Goal: Task Accomplishment & Management: Manage account settings

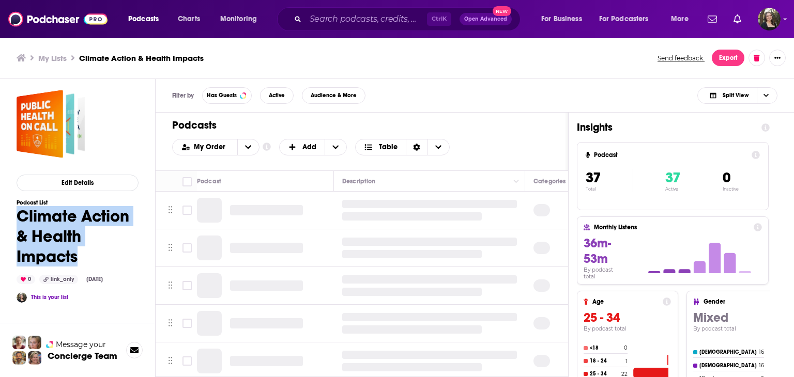
drag, startPoint x: 16, startPoint y: 216, endPoint x: 89, endPoint y: 254, distance: 83.0
click at [89, 254] on div "Edit Details Podcast List Climate Action & Health Impacts 0 link_only Sep 2nd, …" at bounding box center [69, 272] width 139 height 387
copy h1 "Climate Action & Health Impacts"
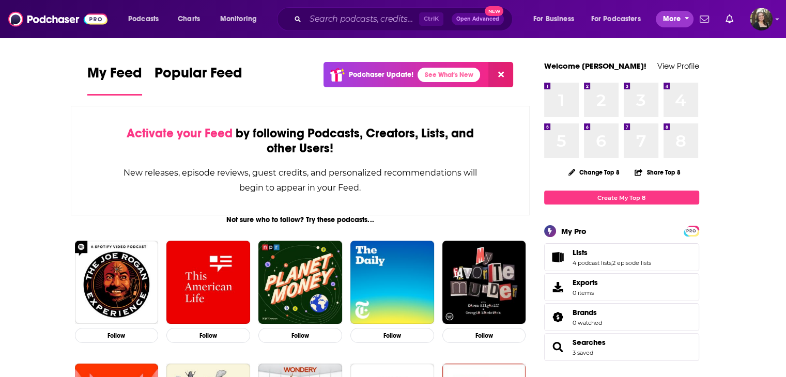
click at [686, 15] on icon "open menu" at bounding box center [687, 16] width 5 height 7
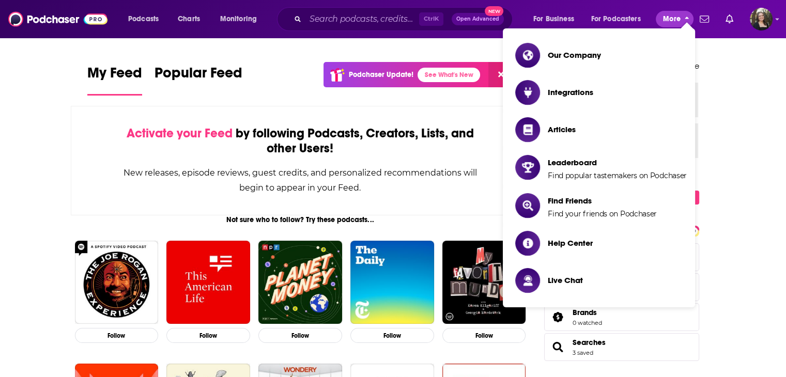
click at [675, 11] on button "More" at bounding box center [675, 19] width 38 height 17
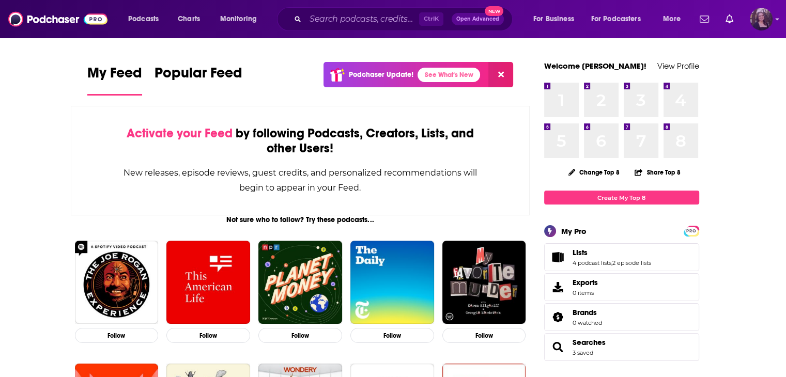
click at [770, 21] on img "Logged in as jessicasunpr" at bounding box center [761, 19] width 23 height 23
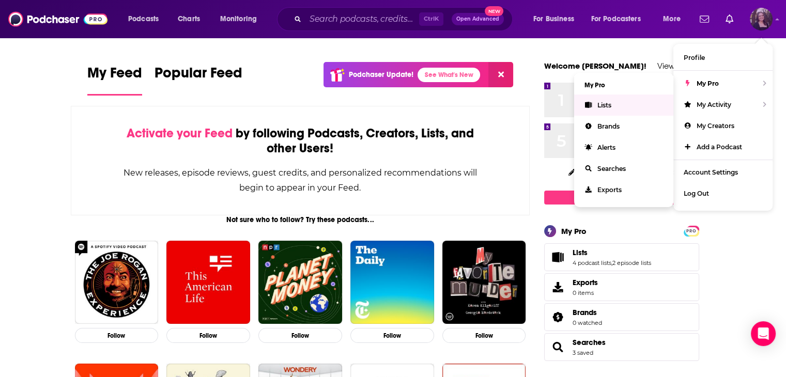
click at [619, 105] on link "Lists" at bounding box center [623, 105] width 99 height 21
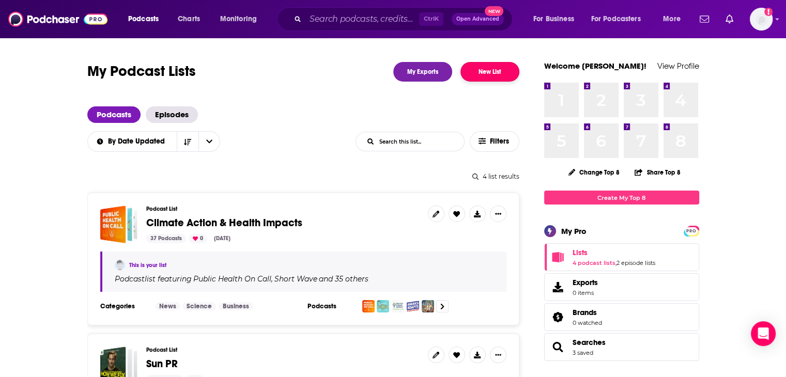
click at [499, 72] on button "New List" at bounding box center [490, 72] width 59 height 20
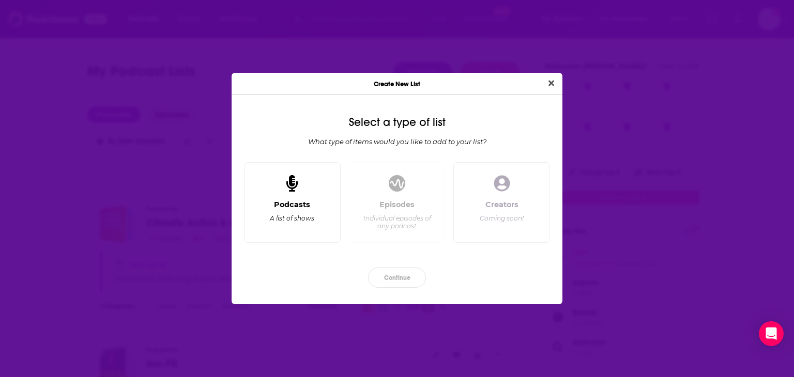
click at [261, 183] on div "Podcasts A list of shows" at bounding box center [292, 202] width 97 height 81
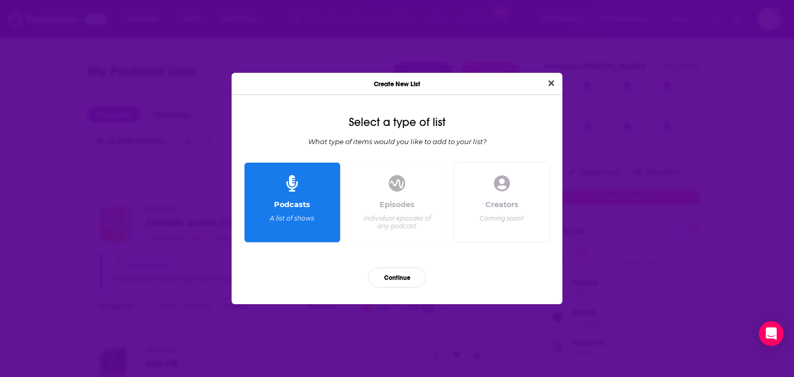
click at [393, 290] on div "Continue" at bounding box center [397, 278] width 314 height 37
click at [392, 279] on button "Continue" at bounding box center [397, 278] width 58 height 20
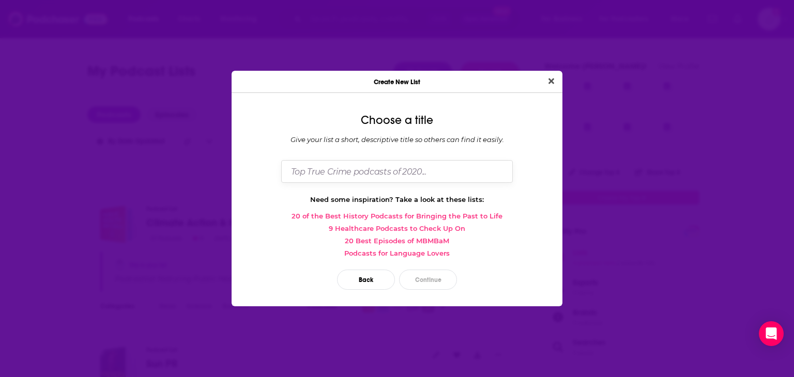
click at [385, 176] on input "Dialog" at bounding box center [397, 171] width 232 height 22
click at [328, 165] on input "Dialog" at bounding box center [397, 171] width 232 height 22
type input ""Light Lift" Podcast Recs"
click at [423, 284] on button "Continue" at bounding box center [428, 280] width 58 height 20
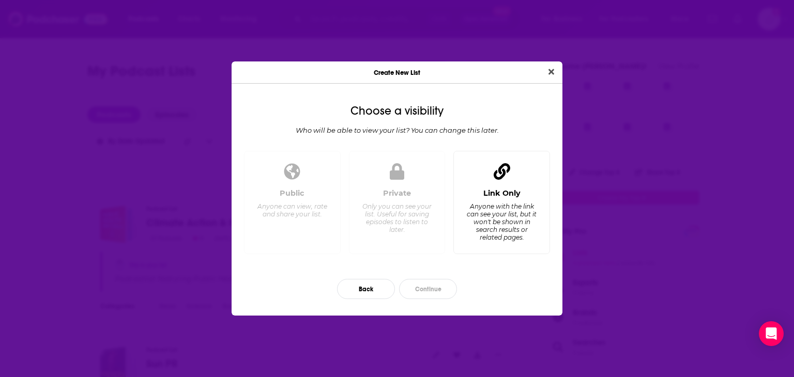
click at [512, 193] on div "Link Only" at bounding box center [501, 193] width 37 height 9
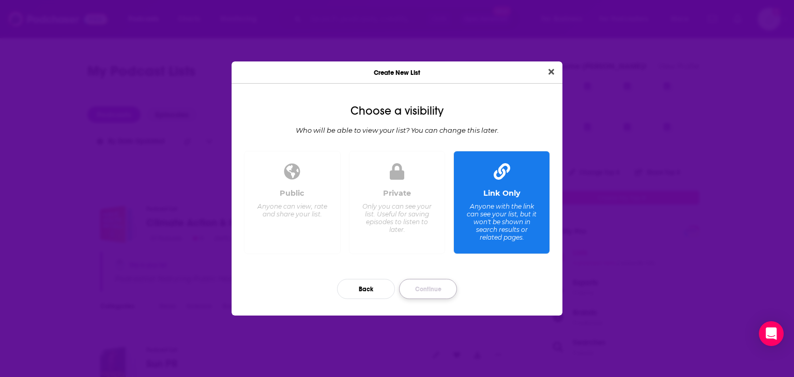
click at [421, 288] on button "Continue" at bounding box center [428, 289] width 58 height 20
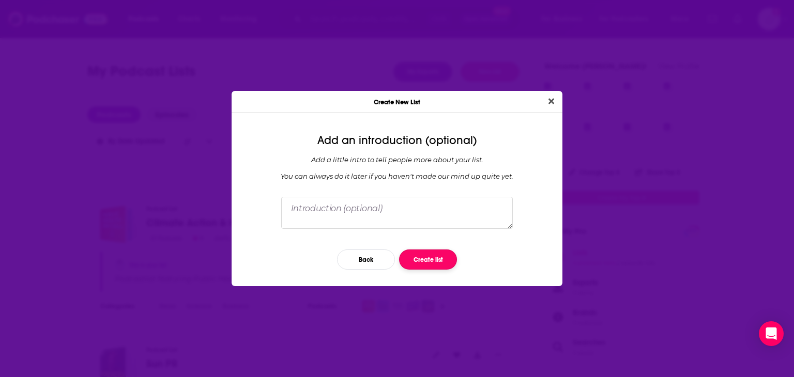
click at [430, 262] on button "Create list" at bounding box center [428, 260] width 58 height 20
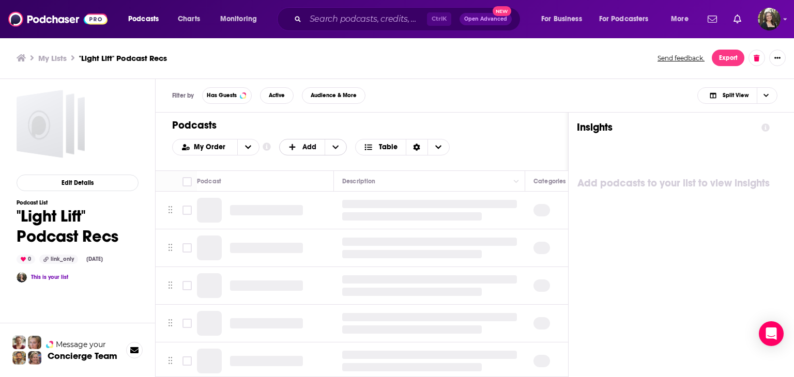
click at [291, 146] on icon "+ Add" at bounding box center [292, 147] width 6 height 6
click at [311, 179] on span "Add a Section" at bounding box center [313, 181] width 53 height 6
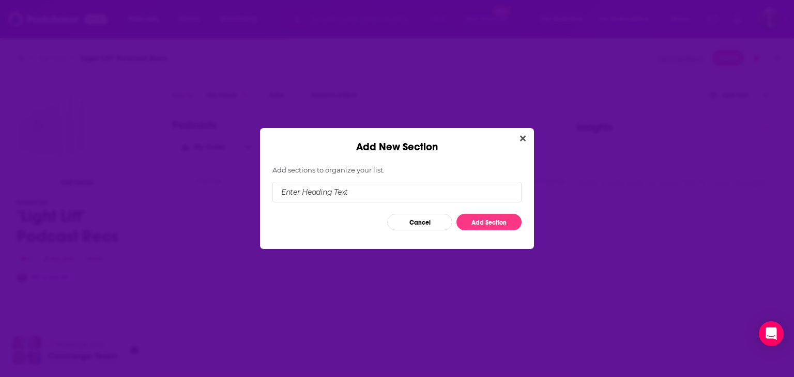
click at [315, 191] on input "Add New Section" at bounding box center [396, 192] width 249 height 21
drag, startPoint x: 486, startPoint y: 220, endPoint x: 453, endPoint y: 141, distance: 85.7
click at [453, 141] on div "Add New Section Add sections to organize your list. Cancel Add Section" at bounding box center [397, 188] width 274 height 121
click at [380, 189] on input "Add New Section" at bounding box center [396, 192] width 249 height 21
type input "[PERSON_NAME]"
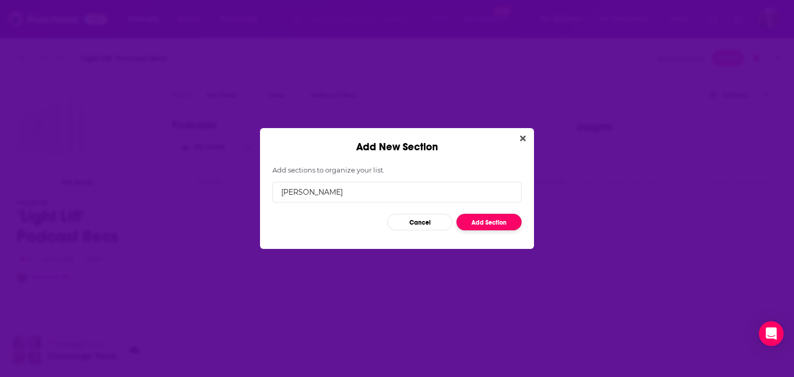
click at [483, 222] on button "Add Section" at bounding box center [489, 222] width 65 height 17
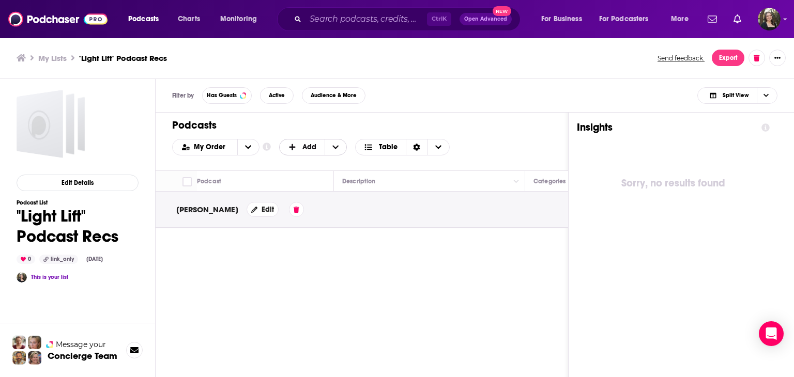
click at [300, 149] on span "Add" at bounding box center [302, 147] width 29 height 7
click at [304, 158] on div "Add Podcasts" at bounding box center [313, 165] width 69 height 18
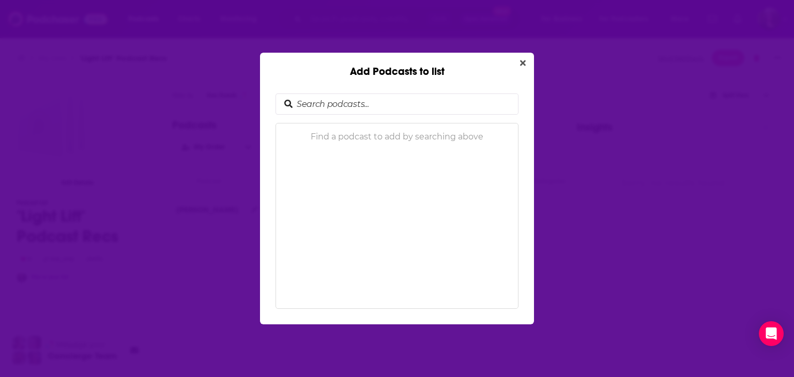
click at [393, 105] on input "Add Podcasts to list" at bounding box center [405, 104] width 225 height 20
type input "climate one"
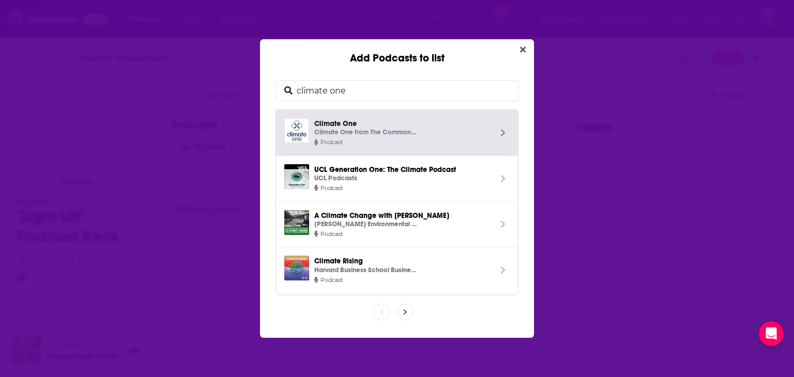
click at [392, 129] on p "Climate One from The Commonwealth Club" at bounding box center [365, 132] width 103 height 11
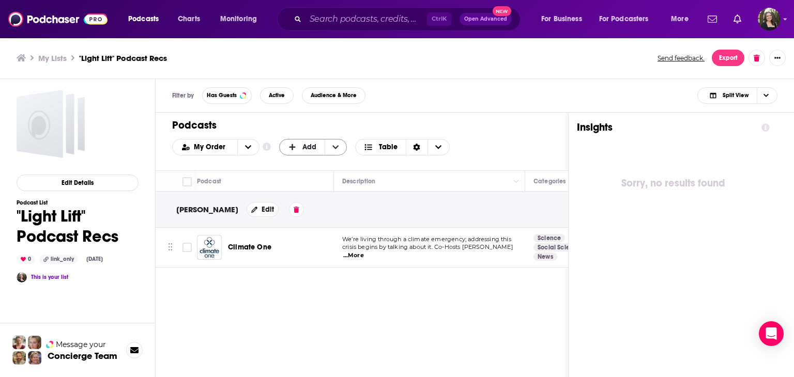
drag, startPoint x: 262, startPoint y: 215, endPoint x: 290, endPoint y: 142, distance: 77.6
click at [288, 143] on div "Podcasts Add My Order Customize Your List Order Select the “My Order” sort and …" at bounding box center [362, 289] width 413 height 353
click at [299, 146] on span "+ Add" at bounding box center [294, 147] width 13 height 7
click at [299, 161] on span "Add Podcasts" at bounding box center [313, 164] width 53 height 6
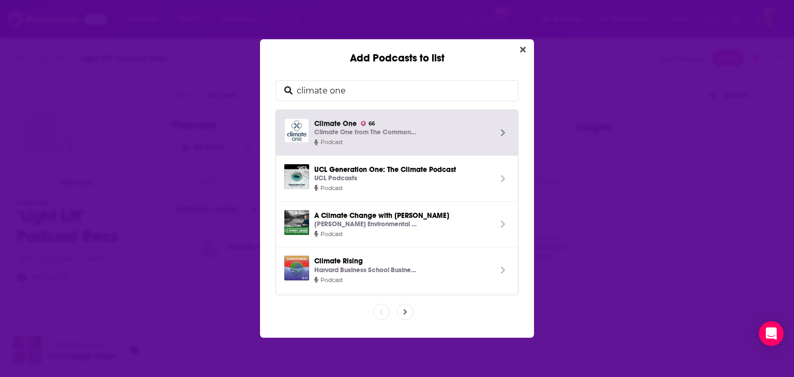
drag, startPoint x: 379, startPoint y: 93, endPoint x: 285, endPoint y: 91, distance: 94.1
click at [285, 91] on div "climate one" at bounding box center [397, 90] width 243 height 21
click at [365, 94] on input "climate one" at bounding box center [405, 91] width 225 height 20
click at [352, 89] on input "climate one" at bounding box center [405, 91] width 225 height 20
click at [331, 88] on input "climate one" at bounding box center [405, 91] width 225 height 20
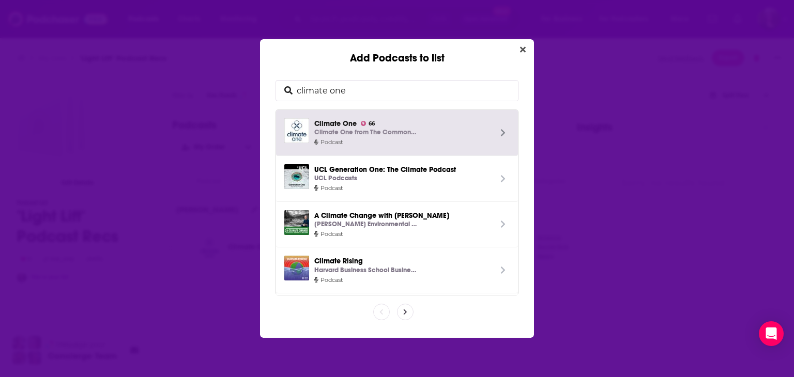
click at [300, 90] on input "climate one" at bounding box center [405, 91] width 225 height 20
drag, startPoint x: 295, startPoint y: 91, endPoint x: 423, endPoint y: 87, distance: 127.8
click at [423, 87] on input "climate one" at bounding box center [405, 91] width 225 height 20
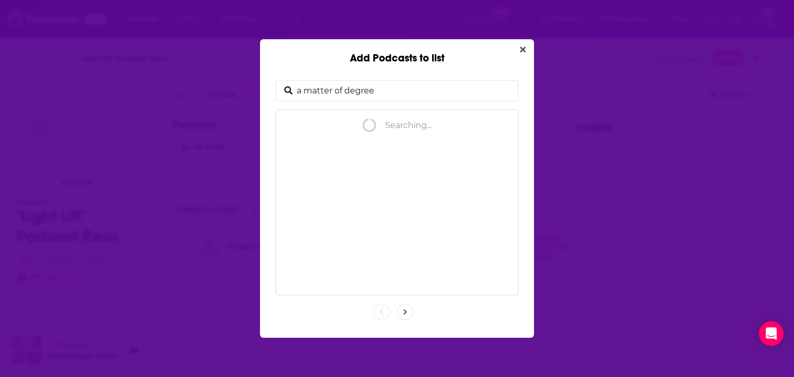
type input "a matter of degrees"
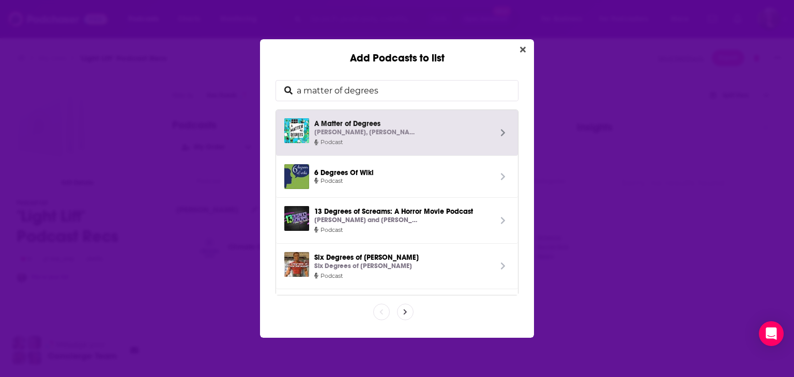
click at [428, 124] on span "A Matter of Degrees Dr. Leah Stokes, Dr. Katharine Wilkinson" at bounding box center [402, 128] width 177 height 20
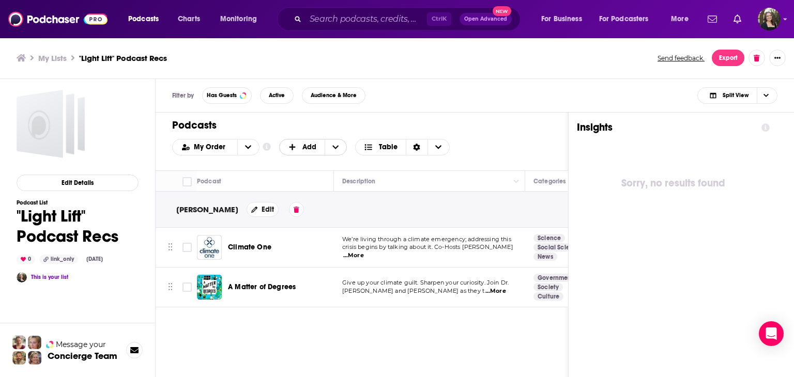
click at [305, 141] on span "Add" at bounding box center [302, 148] width 45 height 18
click at [326, 165] on span "Add Podcasts" at bounding box center [313, 164] width 53 height 6
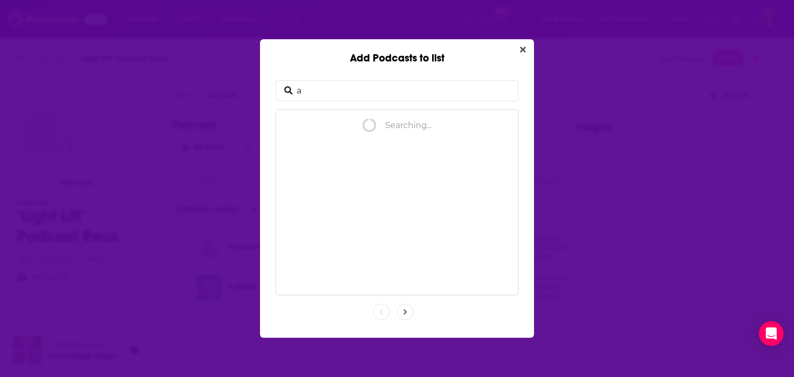
type input "a"
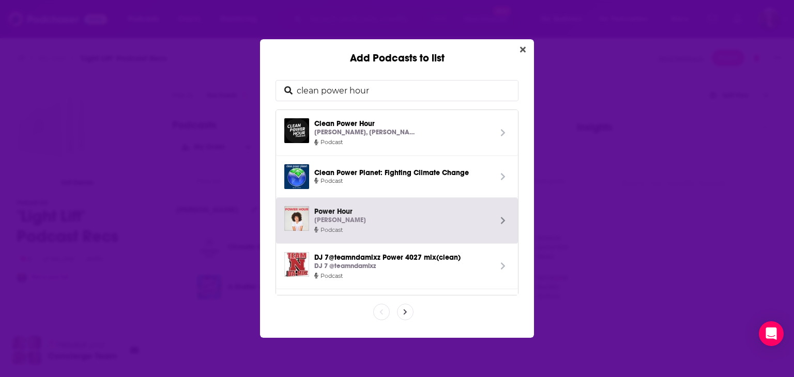
type input "clean power hour"
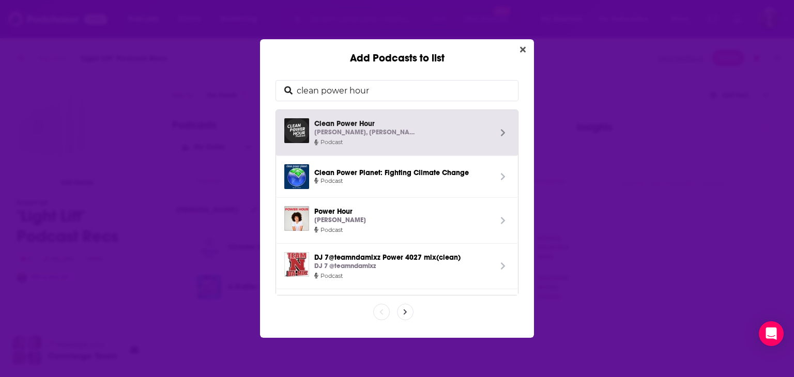
click at [453, 125] on span "Clean Power Hour Tim Montague, John Weaver" at bounding box center [402, 128] width 177 height 20
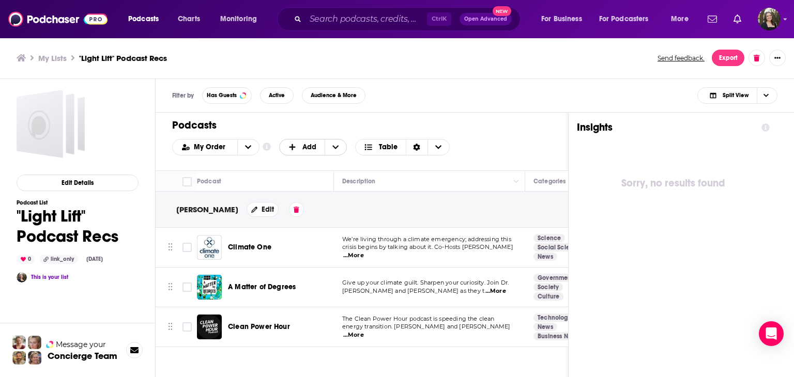
click at [304, 141] on span "Add" at bounding box center [302, 148] width 45 height 18
click at [306, 161] on span "Add Podcasts" at bounding box center [313, 164] width 53 height 6
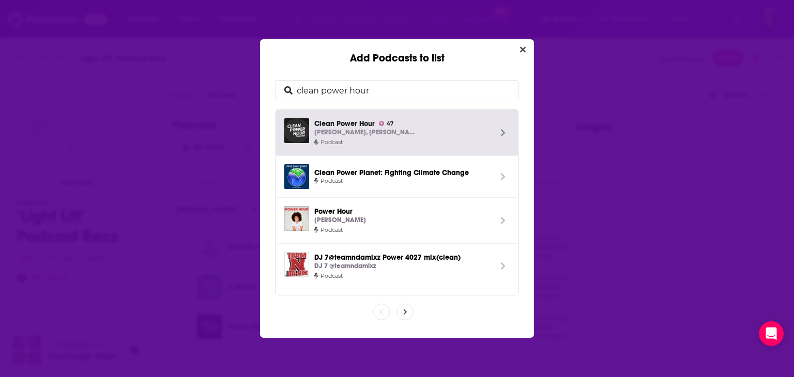
drag, startPoint x: 383, startPoint y: 98, endPoint x: 290, endPoint y: 73, distance: 96.3
click at [290, 73] on div "clean power hour Clean Power Hour 47 Tim Montague, John Weaver Podcast Clean Po…" at bounding box center [397, 202] width 274 height 274
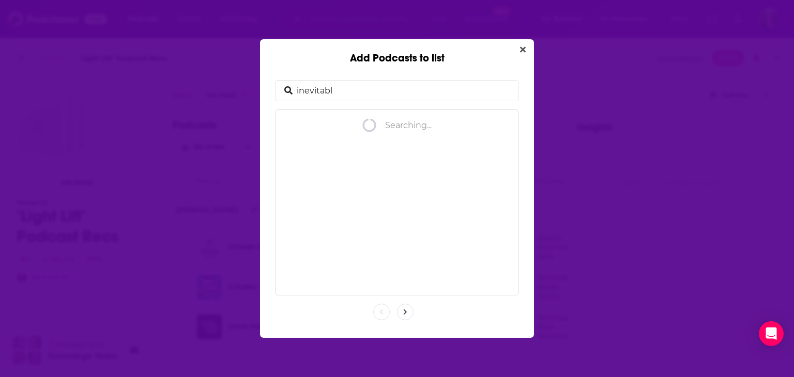
type input "inevitable"
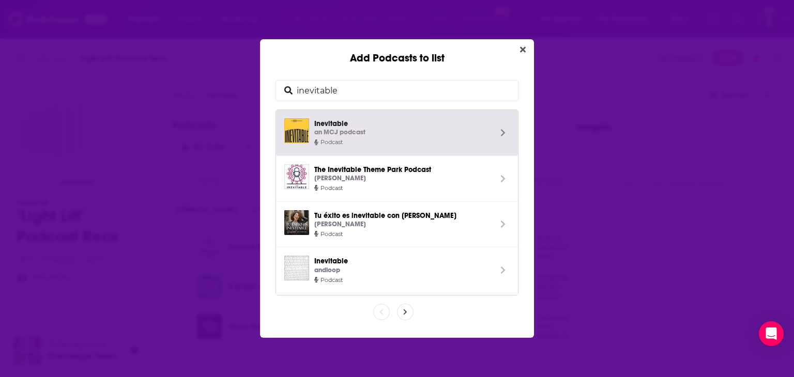
click at [347, 114] on link "Inevitable an MCJ podcast Podcast" at bounding box center [397, 133] width 242 height 46
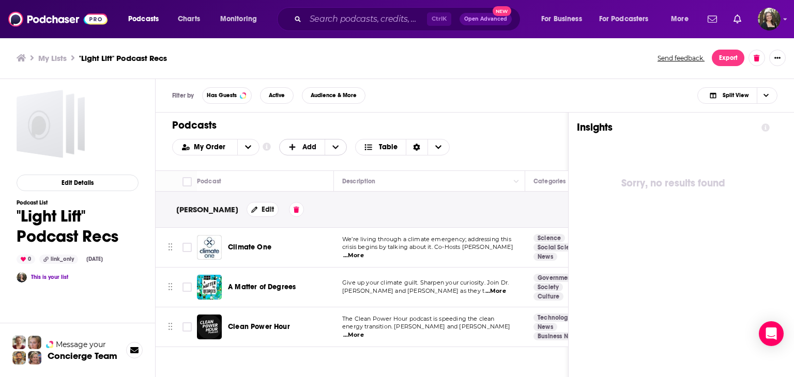
click at [298, 144] on span "+ Add" at bounding box center [294, 147] width 13 height 7
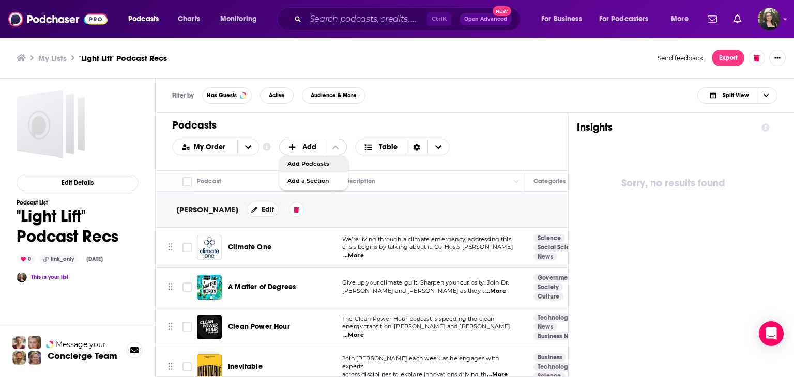
click at [306, 159] on div "Add Podcasts" at bounding box center [313, 165] width 69 height 18
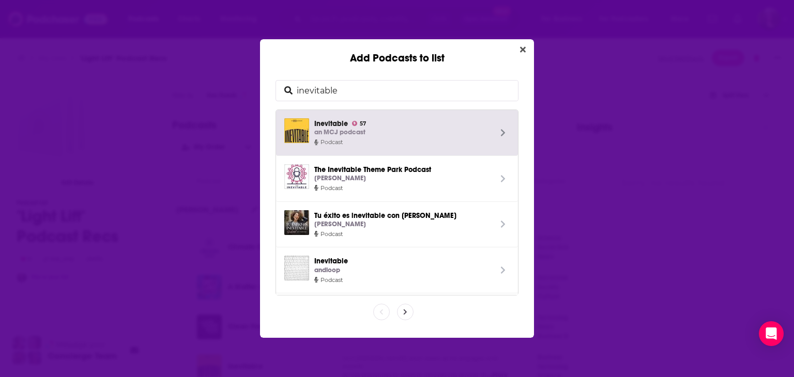
drag, startPoint x: 349, startPoint y: 90, endPoint x: 277, endPoint y: 81, distance: 73.0
click at [280, 80] on div "inevitable" at bounding box center [397, 90] width 243 height 21
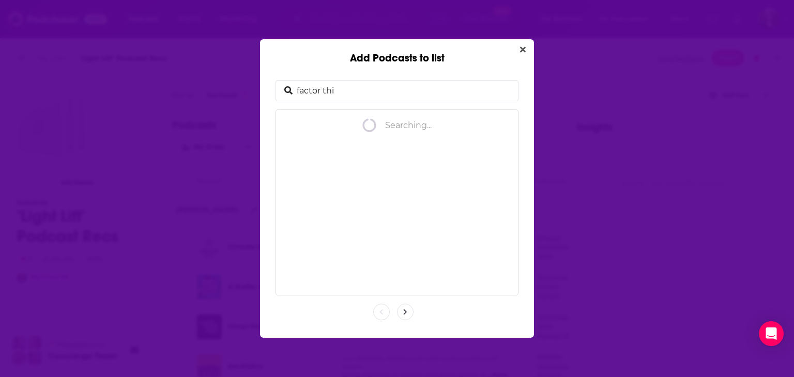
type input "factor this"
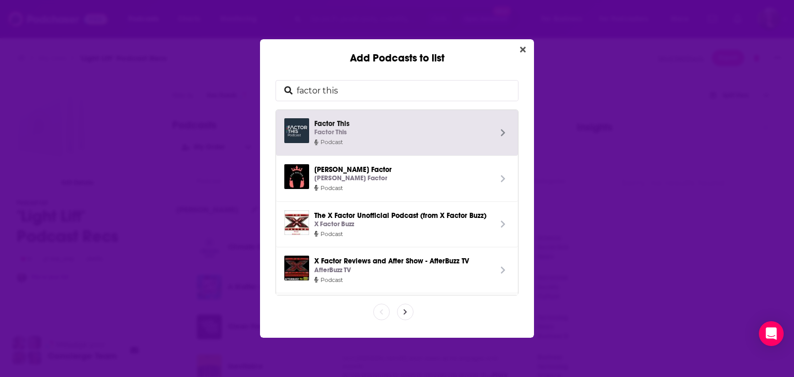
click at [399, 135] on div "Factor This" at bounding box center [402, 132] width 177 height 11
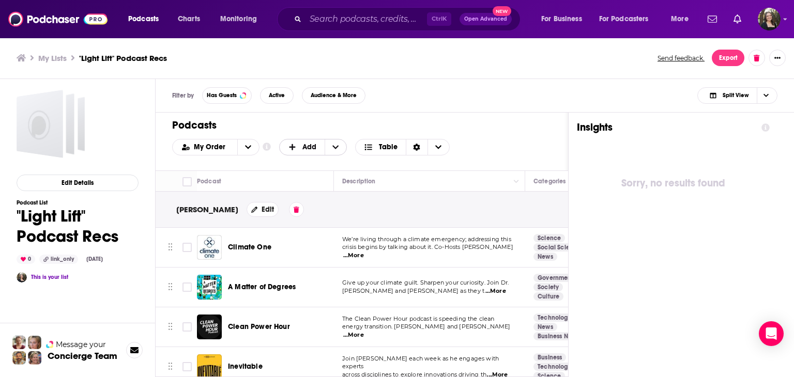
click at [304, 144] on span "Add" at bounding box center [309, 147] width 14 height 7
click at [310, 161] on span "Add Podcasts" at bounding box center [313, 164] width 53 height 6
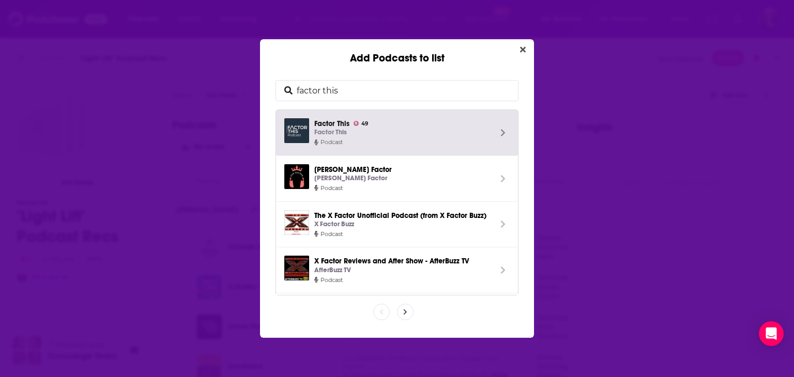
drag, startPoint x: 350, startPoint y: 92, endPoint x: 240, endPoint y: 71, distance: 110.9
click at [240, 71] on div "Add Podcasts to list factor this Factor This 49 Factor This Podcast Rex Factor …" at bounding box center [397, 188] width 794 height 377
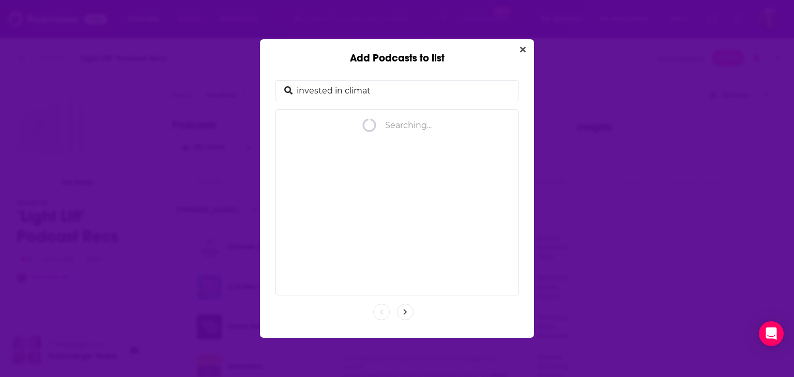
type input "invested in climate"
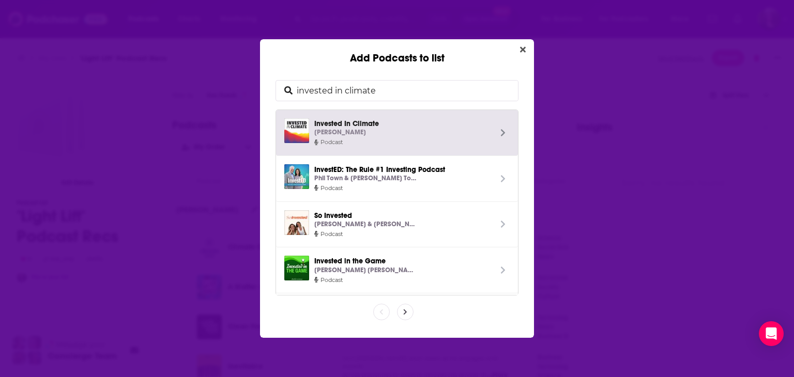
click at [408, 133] on div "Jason Rissman" at bounding box center [402, 132] width 177 height 11
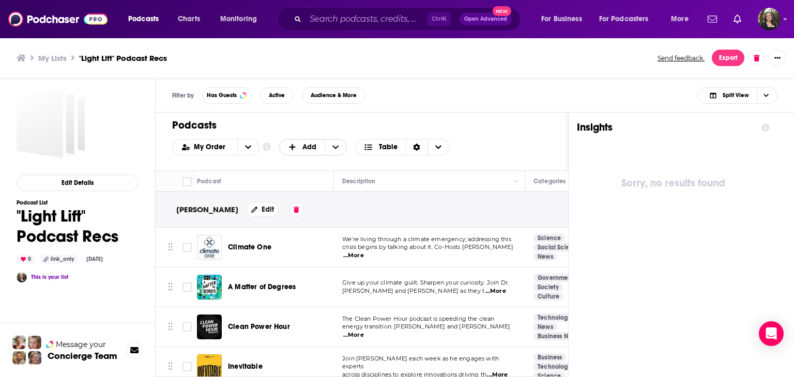
click at [309, 145] on span "Add" at bounding box center [309, 147] width 14 height 7
click at [322, 162] on span "Add Podcasts" at bounding box center [313, 164] width 53 height 6
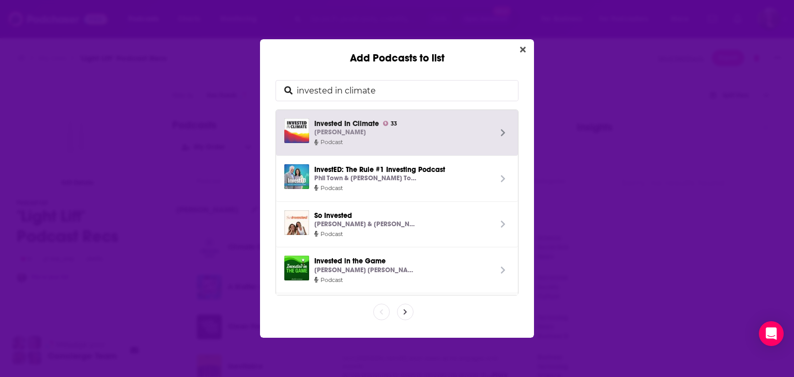
drag, startPoint x: 399, startPoint y: 98, endPoint x: 274, endPoint y: 66, distance: 129.2
click at [274, 66] on div "invested in climate Invested In Climate 33 Jason Rissman Podcast InvestED: The …" at bounding box center [397, 202] width 274 height 274
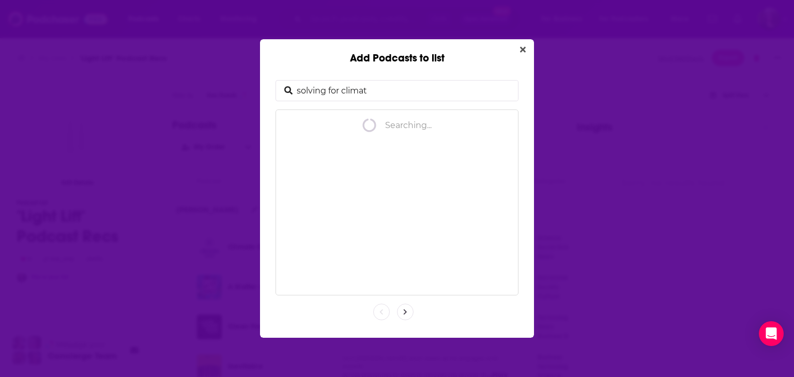
type input "solving for climate"
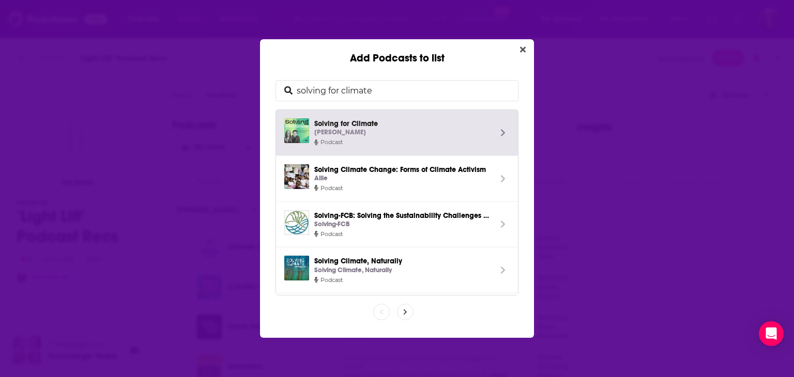
click at [383, 118] on span "Solving for Climate Rob Stewart" at bounding box center [402, 128] width 177 height 20
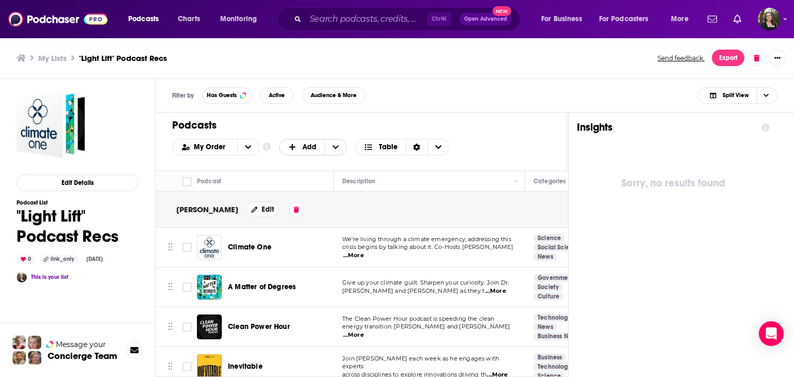
click at [317, 147] on span "Add" at bounding box center [302, 148] width 45 height 18
click at [320, 179] on span "Add a Section" at bounding box center [313, 181] width 53 height 6
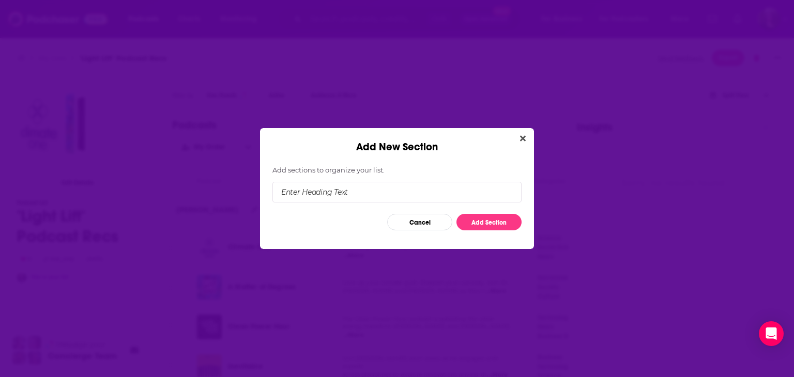
click at [357, 193] on input "Add New Section" at bounding box center [396, 192] width 249 height 21
type input "[PERSON_NAME]"
click at [490, 214] on button "Add Section" at bounding box center [489, 222] width 65 height 17
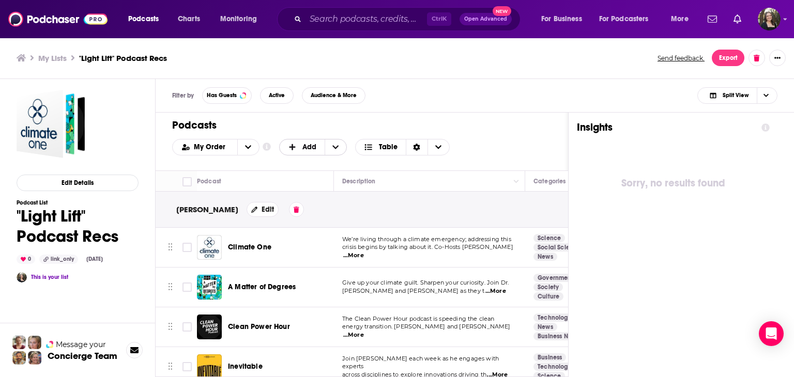
scroll to position [173, 0]
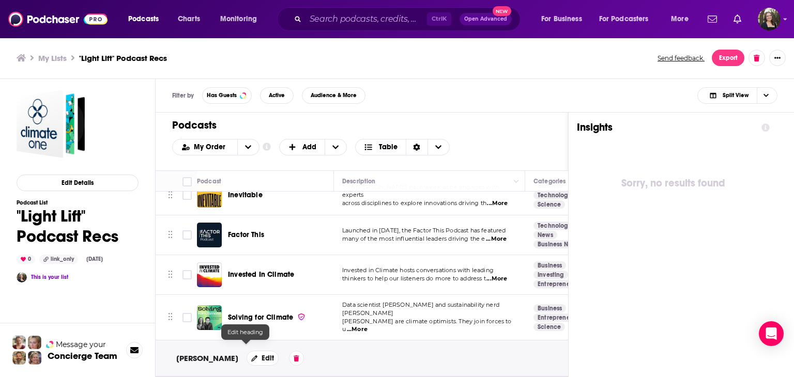
click at [250, 351] on button "Edit" at bounding box center [263, 358] width 32 height 15
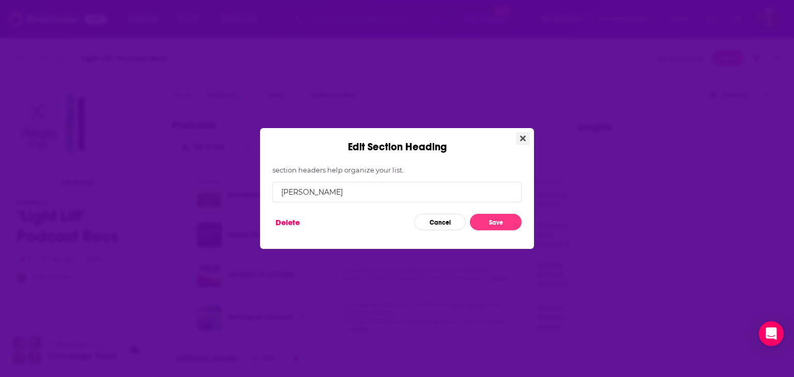
click at [517, 140] on button "Close" at bounding box center [523, 138] width 14 height 13
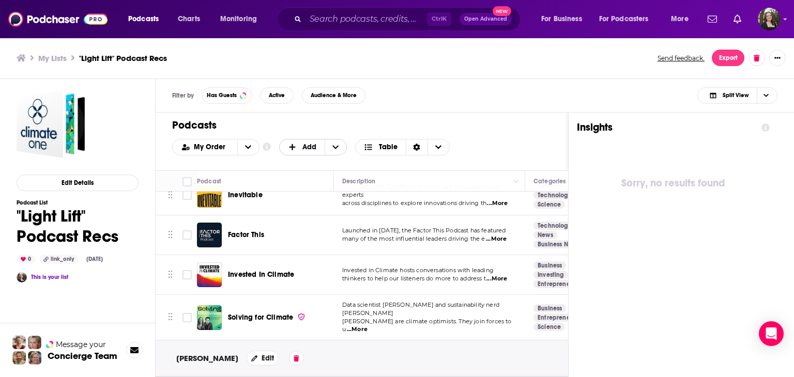
click at [293, 146] on icon "+ Add" at bounding box center [292, 147] width 6 height 6
click at [307, 166] on span "Add Podcasts" at bounding box center [313, 164] width 53 height 6
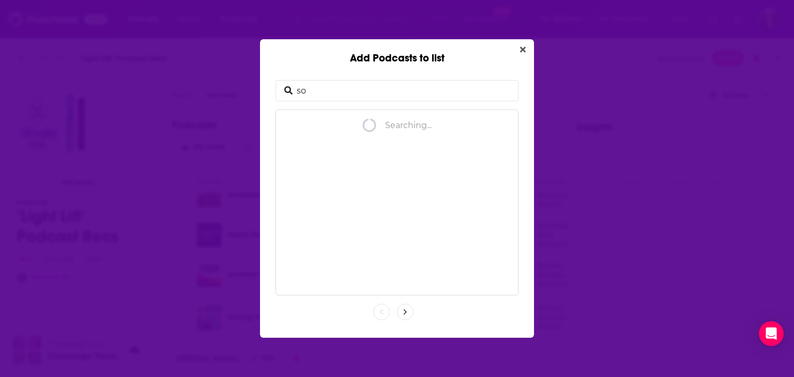
type input "s"
type input "living on earth"
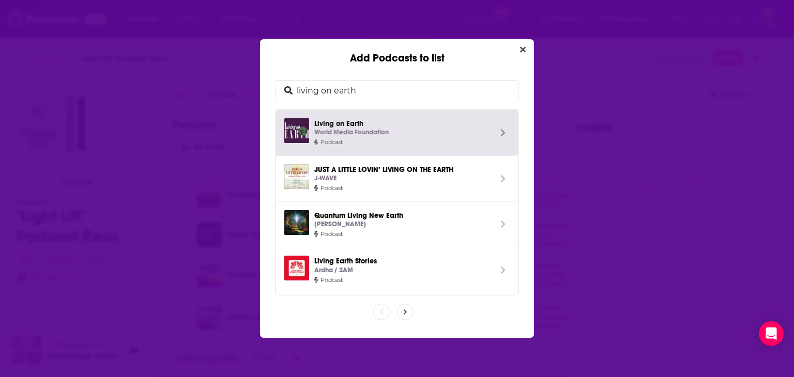
click at [422, 129] on div "World Media Foundation" at bounding box center [402, 132] width 177 height 11
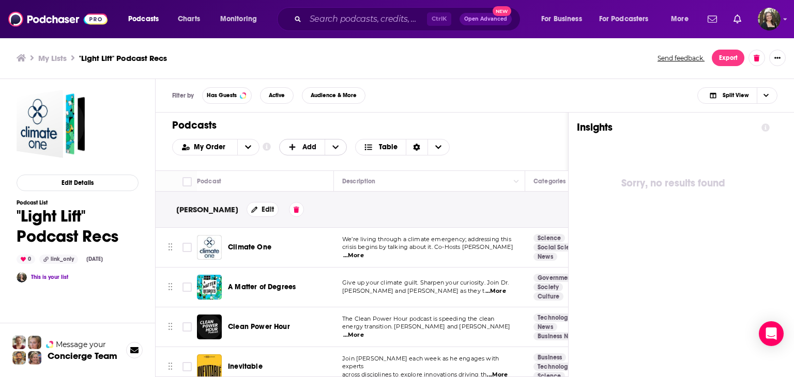
scroll to position [212, 0]
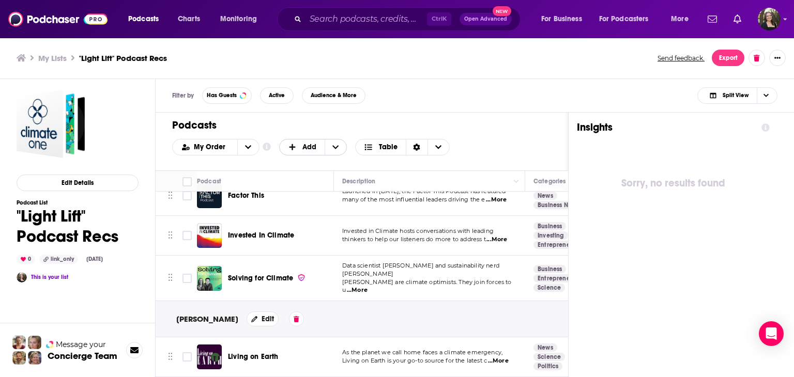
click at [308, 147] on span "Add" at bounding box center [309, 147] width 14 height 7
click at [319, 163] on span "Add Podcasts" at bounding box center [313, 164] width 53 height 6
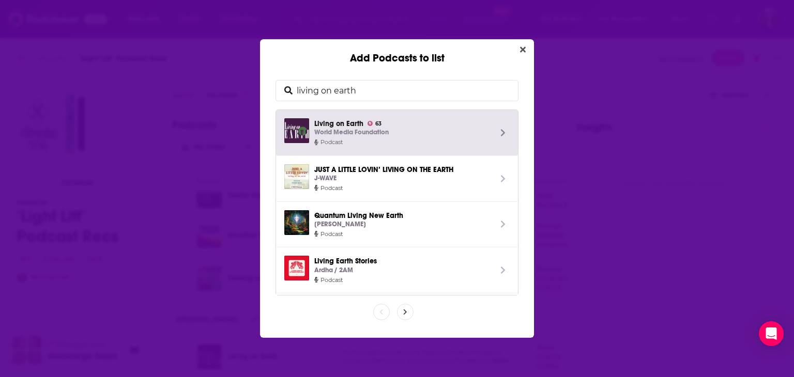
drag, startPoint x: 377, startPoint y: 95, endPoint x: 241, endPoint y: 73, distance: 137.2
click at [241, 73] on div "Add Podcasts to list living on earth Living on Earth 63 World Media Foundation …" at bounding box center [397, 188] width 794 height 377
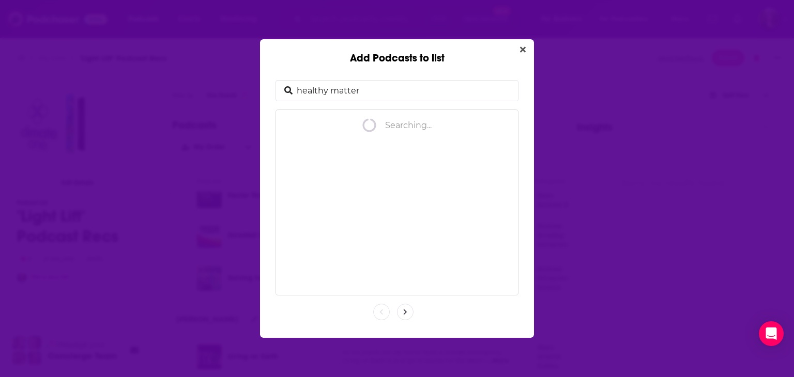
type input "healthy matters"
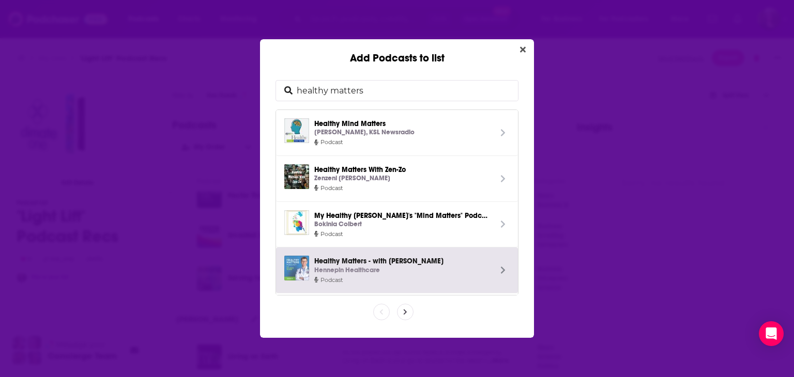
click at [380, 268] on div "Hennepin Healthcare" at bounding box center [402, 270] width 177 height 11
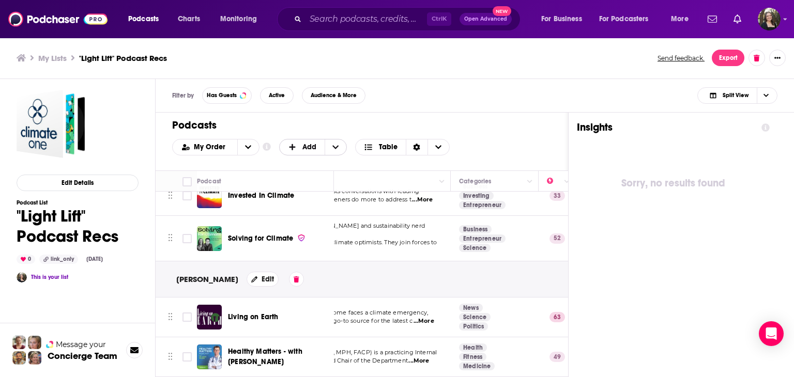
scroll to position [252, 0]
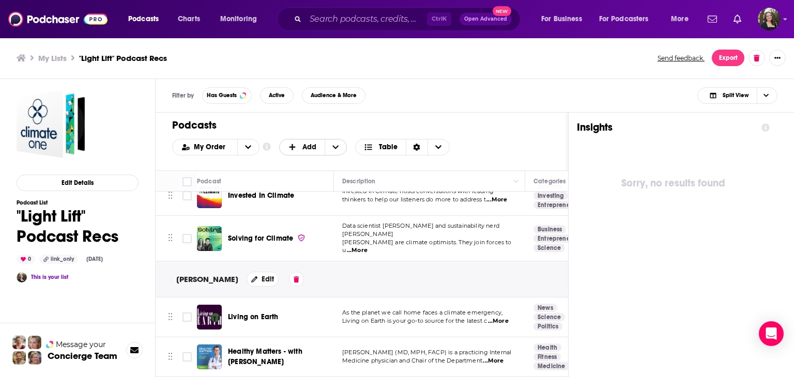
click at [305, 141] on span "Add" at bounding box center [302, 148] width 45 height 18
click at [310, 163] on span "Add Podcasts" at bounding box center [313, 164] width 53 height 6
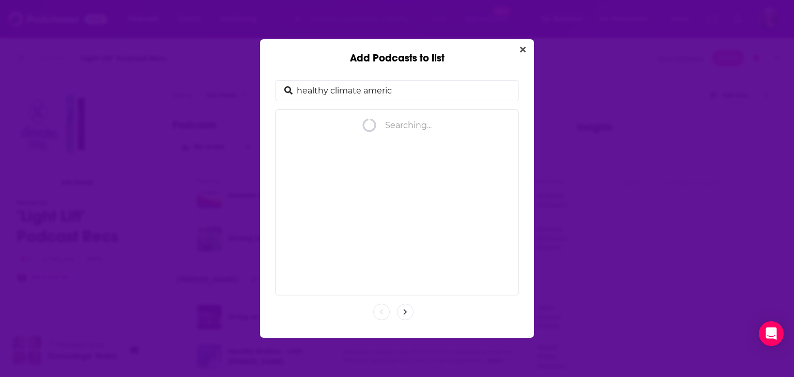
type input "healthy climate america"
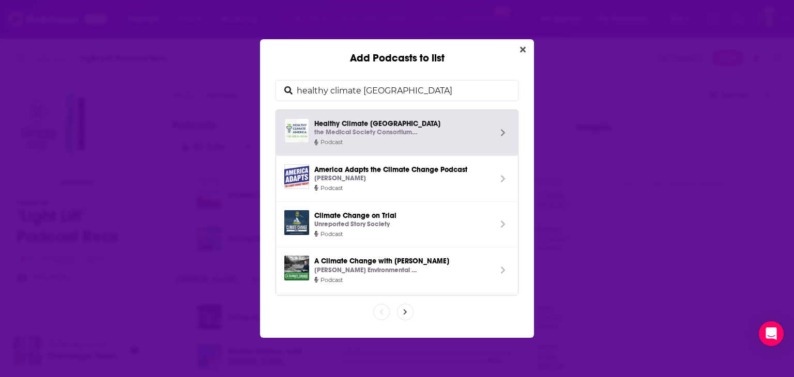
click at [426, 129] on div "the Medical Society Consortium on Climate and Health" at bounding box center [402, 132] width 177 height 11
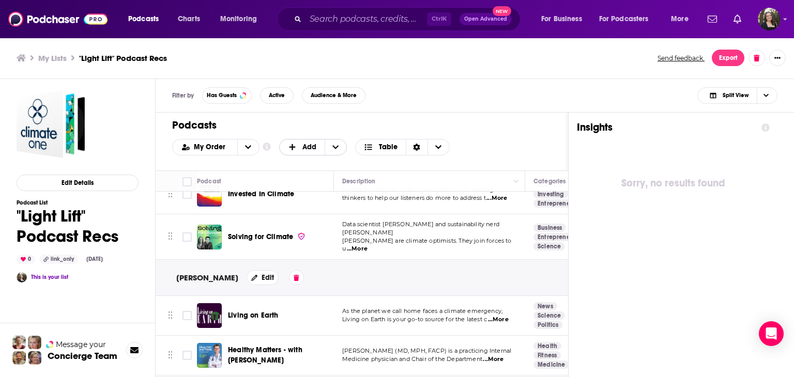
click at [307, 146] on span "Add" at bounding box center [309, 147] width 14 height 7
click at [307, 159] on div "Add Podcasts" at bounding box center [313, 165] width 69 height 18
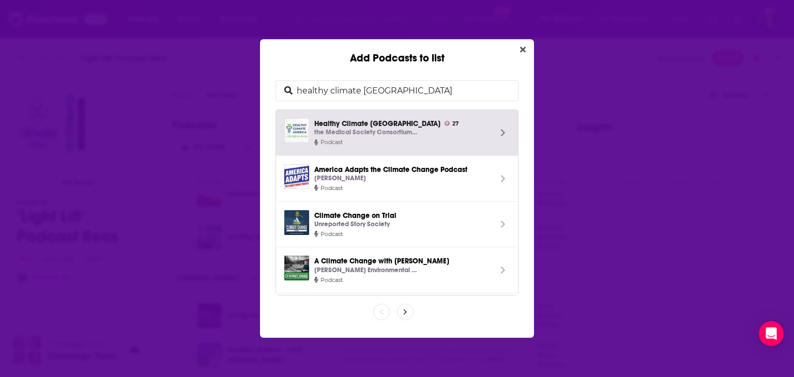
drag, startPoint x: 412, startPoint y: 96, endPoint x: 287, endPoint y: 60, distance: 129.0
click at [287, 60] on div "Add Podcasts to list healthy climate america Healthy Climate America 27 the Med…" at bounding box center [397, 188] width 274 height 299
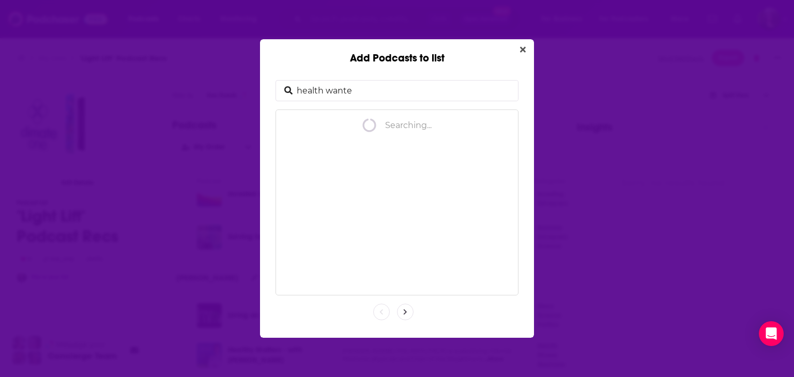
type input "health wanted"
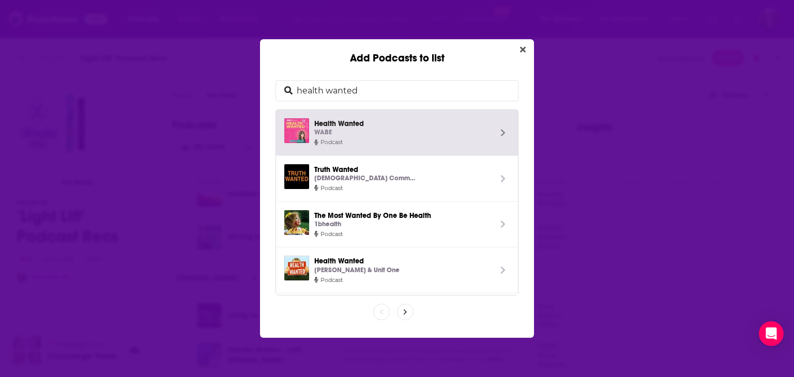
click at [395, 131] on div "WABE" at bounding box center [402, 132] width 177 height 11
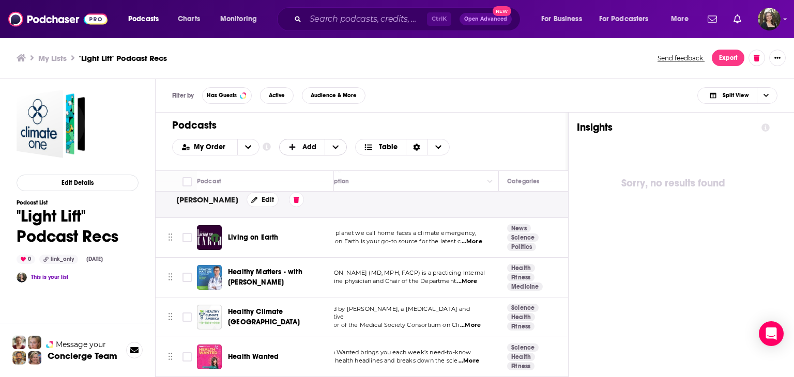
scroll to position [331, 0]
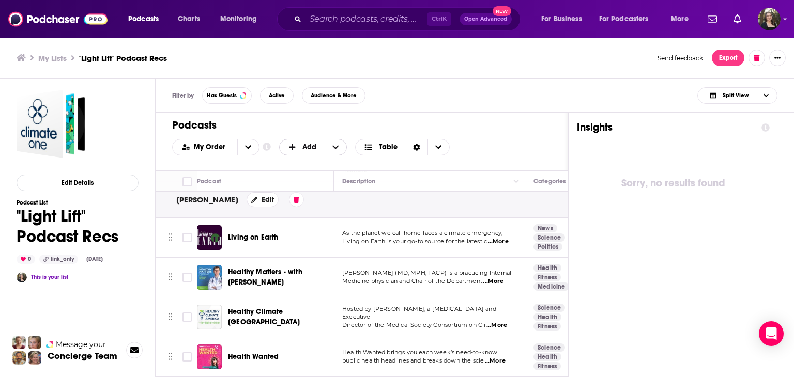
click at [298, 144] on span "+ Add" at bounding box center [294, 147] width 13 height 7
click at [300, 176] on div "Add a Section" at bounding box center [313, 182] width 69 height 18
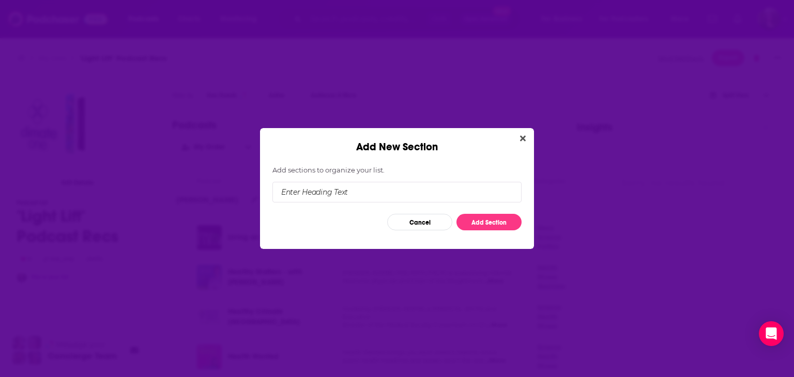
click at [355, 192] on input "Add New Section" at bounding box center [396, 192] width 249 height 21
type input "[PERSON_NAME]"
click at [476, 220] on button "Add Section" at bounding box center [489, 222] width 65 height 17
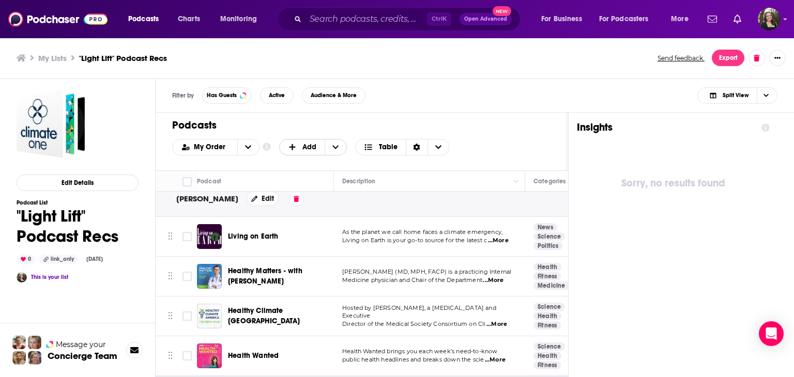
scroll to position [368, 0]
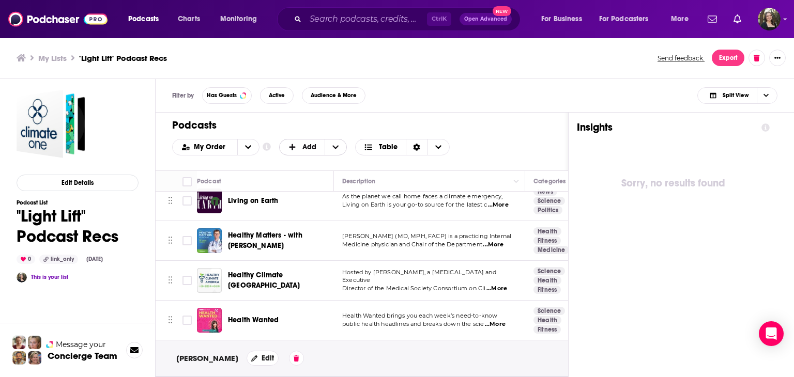
click at [312, 141] on span "Add" at bounding box center [302, 148] width 45 height 18
click at [312, 159] on div "Add Podcasts" at bounding box center [313, 165] width 69 height 18
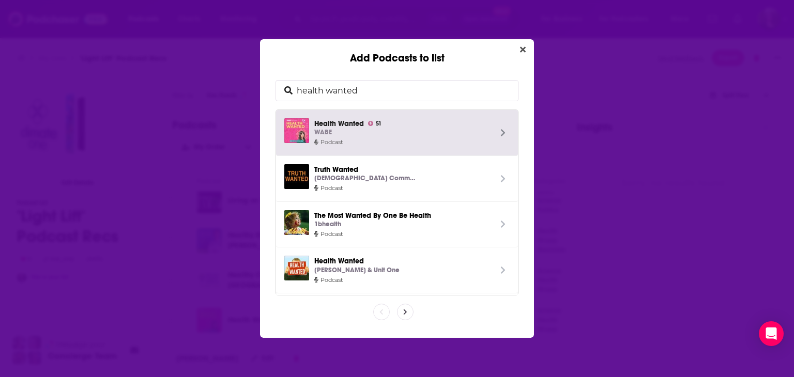
drag, startPoint x: 379, startPoint y: 94, endPoint x: 263, endPoint y: 72, distance: 118.8
click at [269, 72] on div "health wanted Health Wanted 51 WABE Podcast Truth Wanted Atheist Community of A…" at bounding box center [397, 202] width 274 height 274
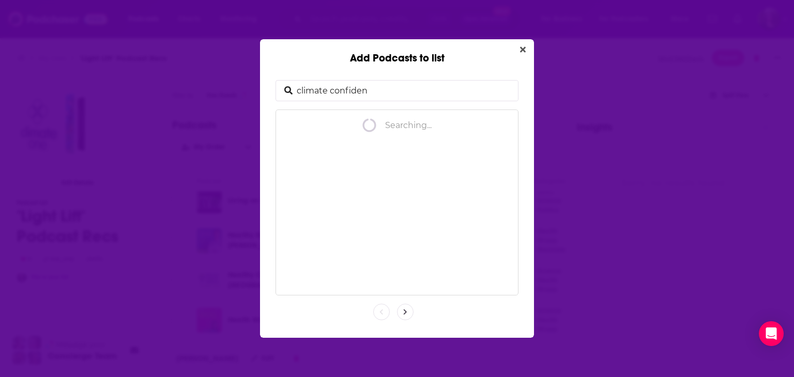
type input "climate confident"
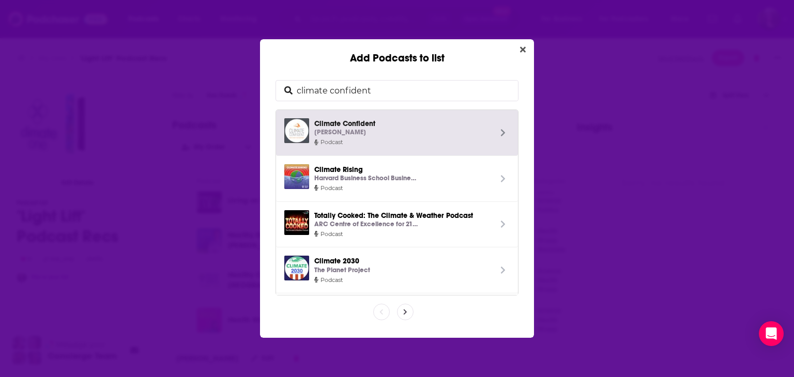
click at [423, 127] on div "Tom Raftery" at bounding box center [402, 132] width 177 height 11
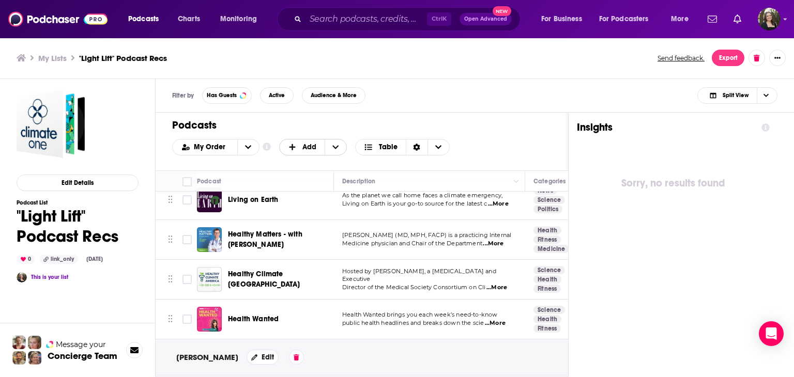
click at [306, 147] on span "Add" at bounding box center [309, 147] width 14 height 7
click at [332, 161] on span "Add Podcasts" at bounding box center [313, 164] width 53 height 6
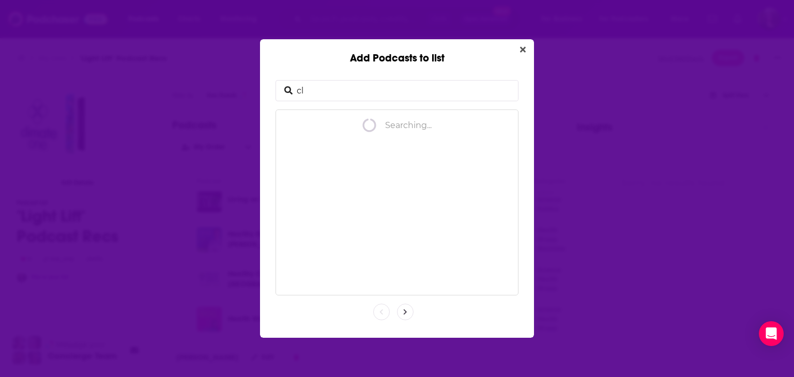
type input "c"
type input "energy policy now"
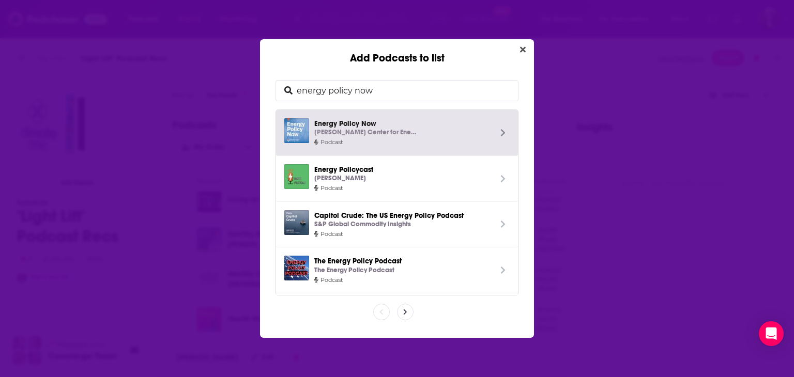
click at [394, 120] on span "Energy Policy Now Kleinman Center for Energy Policy" at bounding box center [402, 128] width 177 height 20
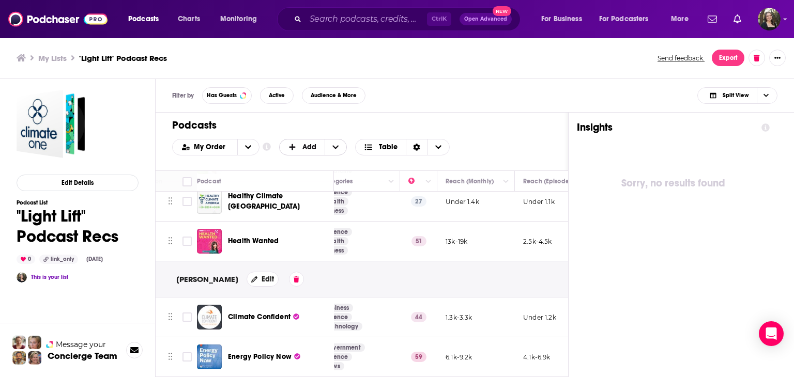
scroll to position [447, 0]
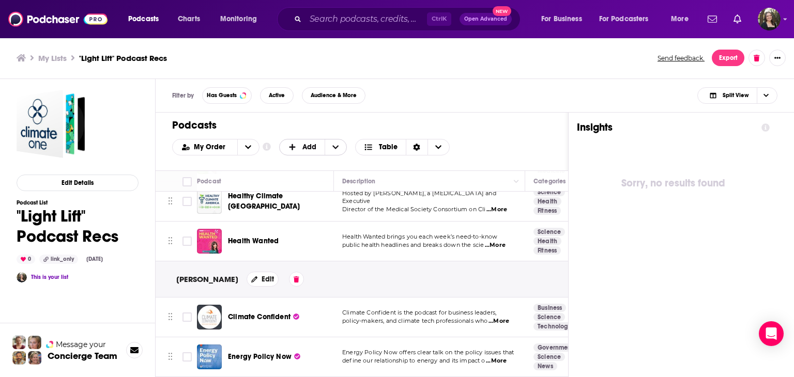
click at [303, 147] on span "Add" at bounding box center [309, 147] width 14 height 7
click at [302, 164] on span "Add Podcasts" at bounding box center [313, 164] width 53 height 6
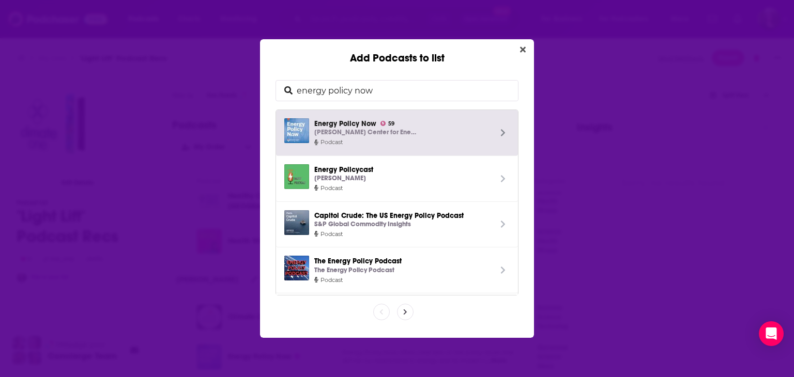
click at [381, 90] on input "energy policy now" at bounding box center [405, 91] width 225 height 20
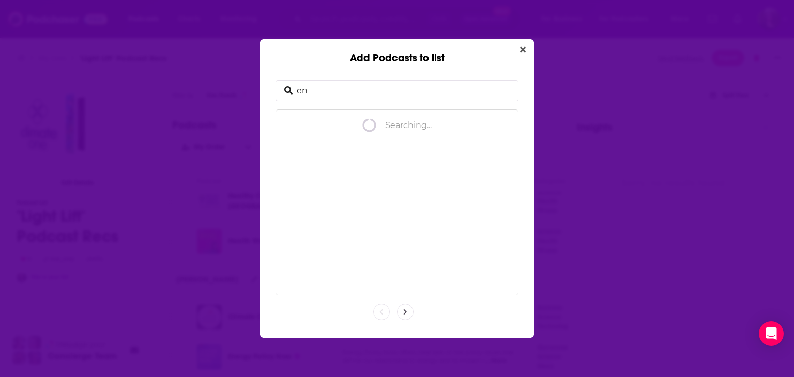
type input "e"
type input "political climate"
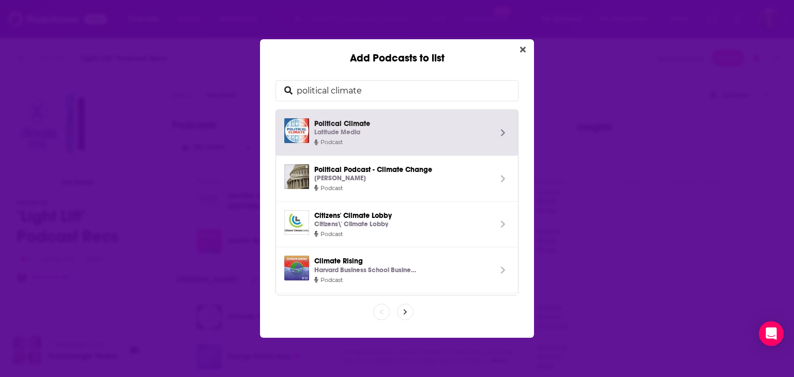
click at [396, 121] on span "Political Climate Latitude Media" at bounding box center [402, 128] width 177 height 20
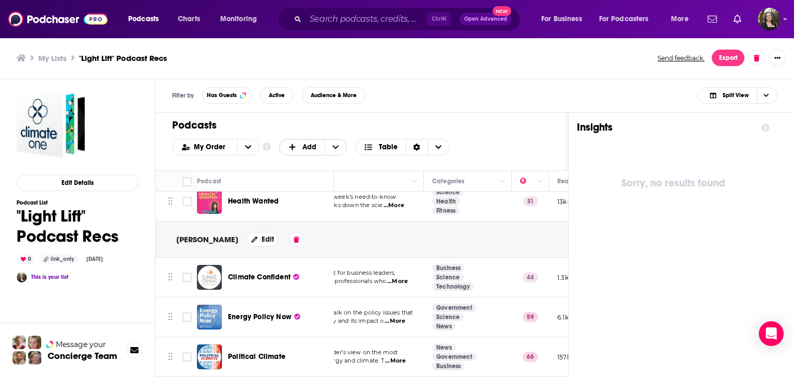
scroll to position [487, 0]
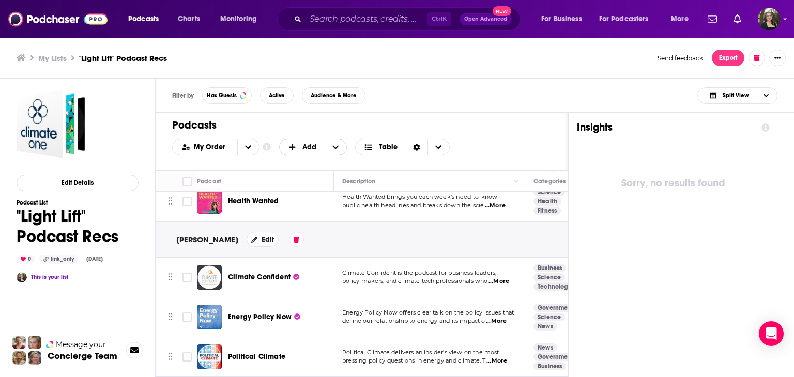
click at [298, 144] on span "+ Add" at bounding box center [294, 147] width 13 height 7
click at [300, 166] on span "Add Podcasts" at bounding box center [313, 164] width 53 height 6
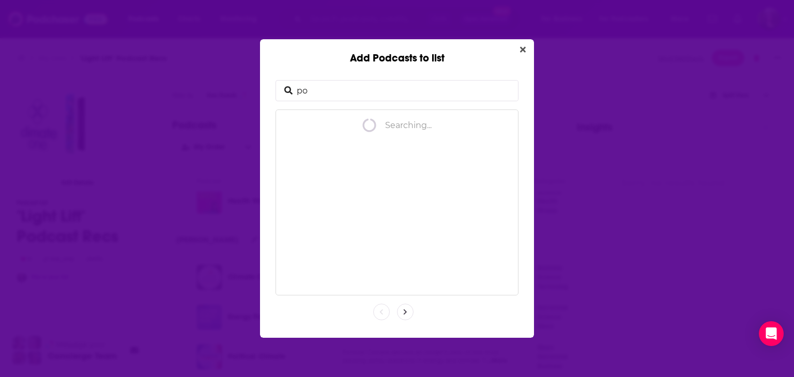
type input "p"
type input "the climate pod"
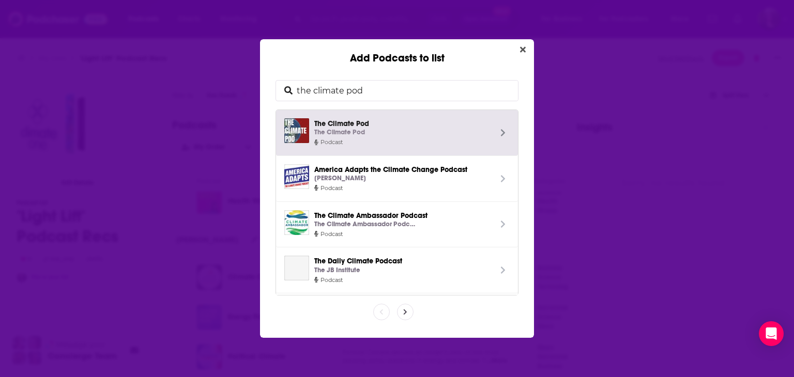
click at [385, 125] on span "The Climate Pod The Climate Pod" at bounding box center [402, 128] width 177 height 20
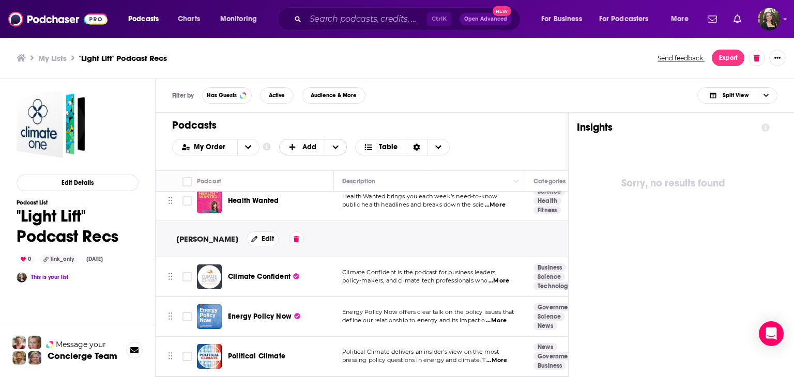
click at [310, 147] on span "Add" at bounding box center [309, 147] width 14 height 7
click at [310, 163] on span "Add Podcasts" at bounding box center [313, 164] width 53 height 6
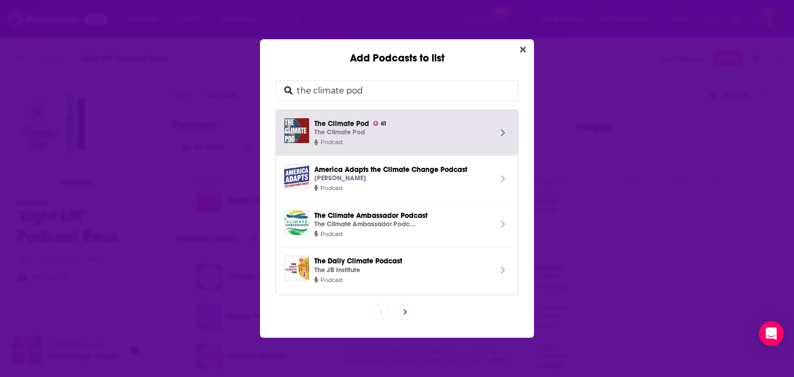
drag, startPoint x: 287, startPoint y: 81, endPoint x: 240, endPoint y: 76, distance: 46.8
click at [240, 76] on div "Add Podcasts to list the climate pod The Climate Pod 61 The Climate Pod Podcast…" at bounding box center [397, 188] width 794 height 377
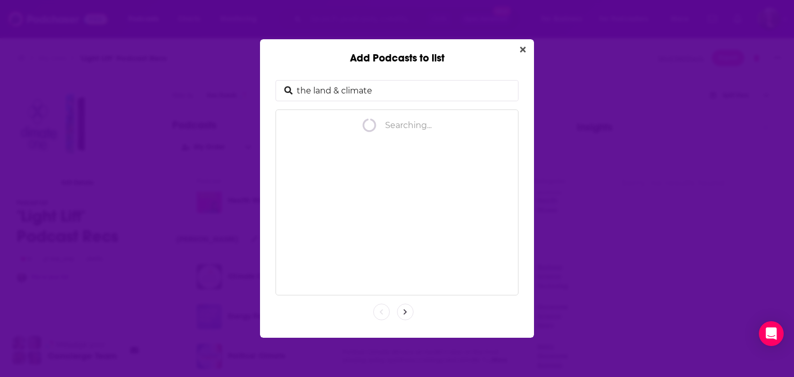
type input "the land & climate"
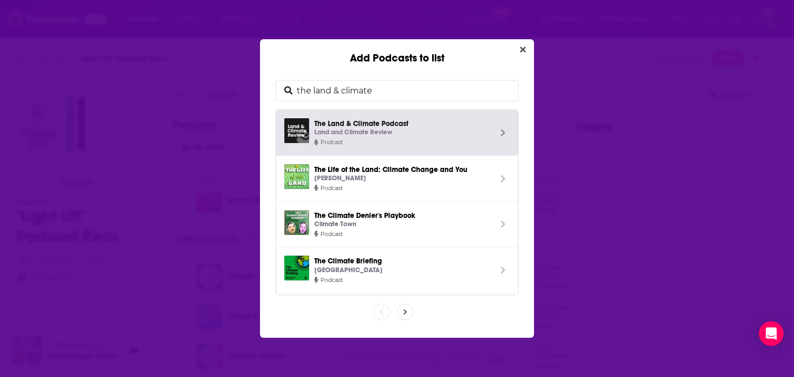
click at [394, 131] on div "Land and Climate Review" at bounding box center [402, 132] width 177 height 11
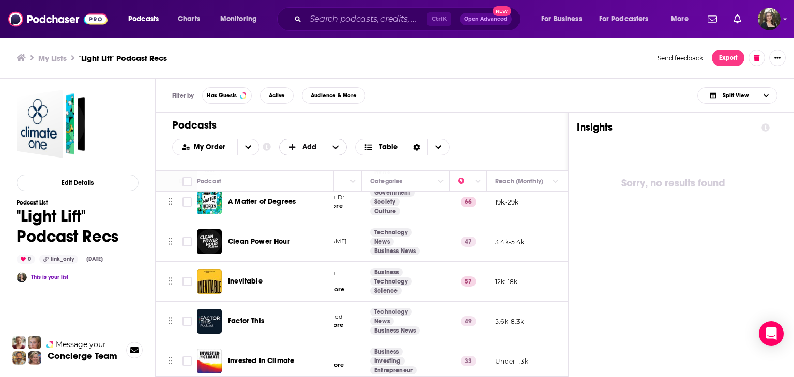
scroll to position [81, 163]
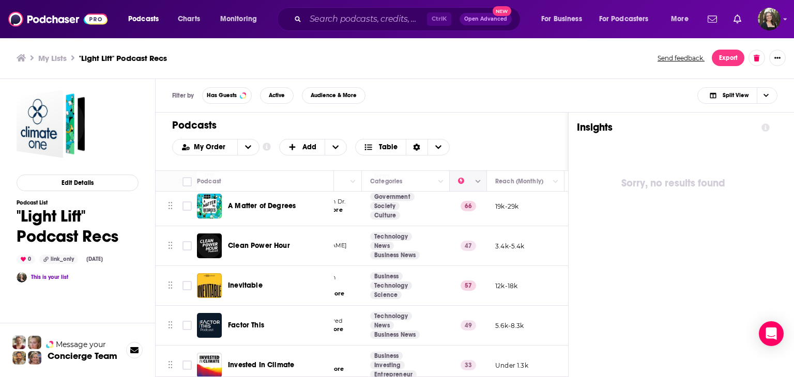
click at [482, 175] on div at bounding box center [478, 181] width 8 height 12
click at [479, 181] on icon "Column Actions" at bounding box center [478, 181] width 5 height 3
click at [512, 159] on div at bounding box center [397, 188] width 794 height 377
click at [242, 148] on button "open menu" at bounding box center [248, 148] width 22 height 16
click at [227, 196] on span "Power Score" at bounding box center [222, 199] width 58 height 6
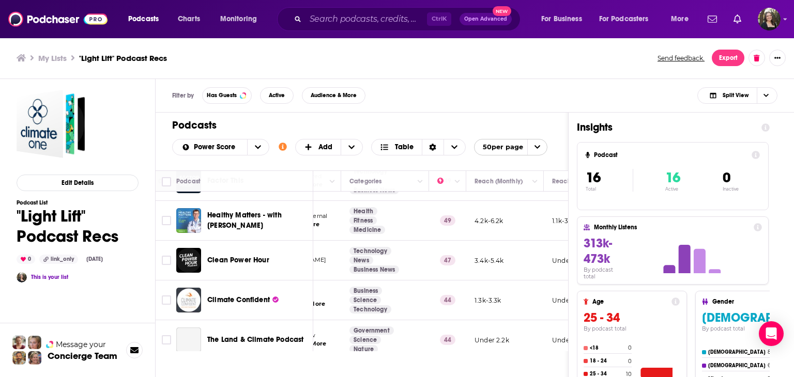
scroll to position [481, 163]
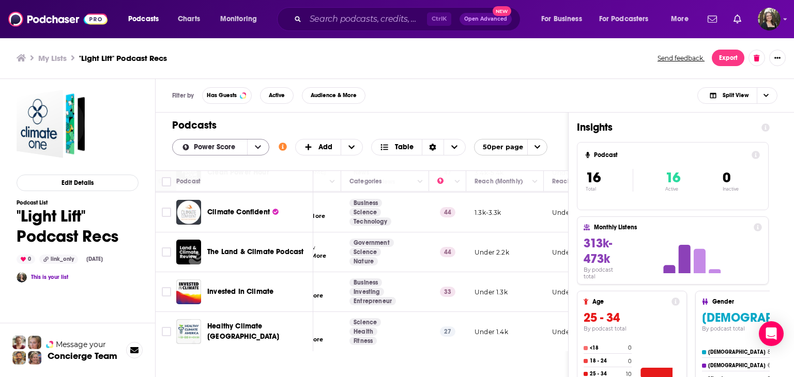
click at [259, 154] on button "open menu" at bounding box center [258, 148] width 22 height 16
click at [237, 162] on span "My Order" at bounding box center [227, 164] width 68 height 6
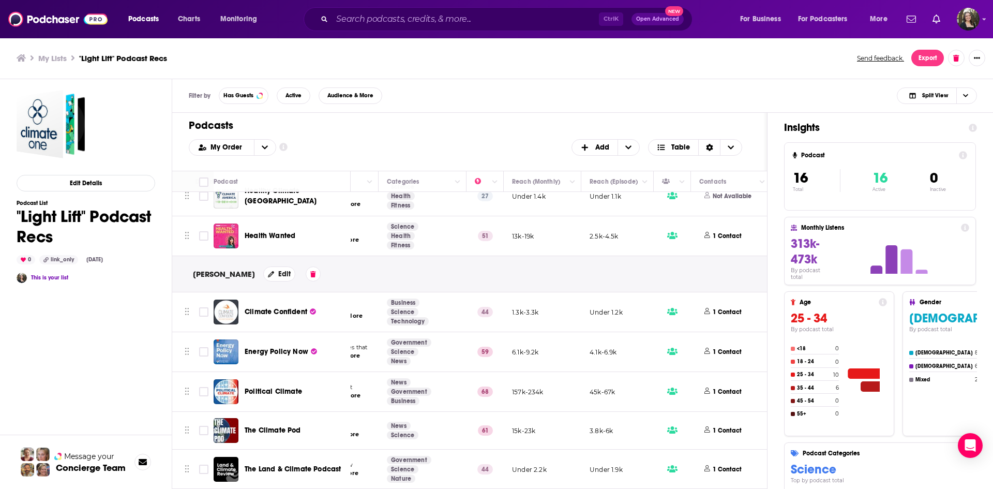
scroll to position [454, 163]
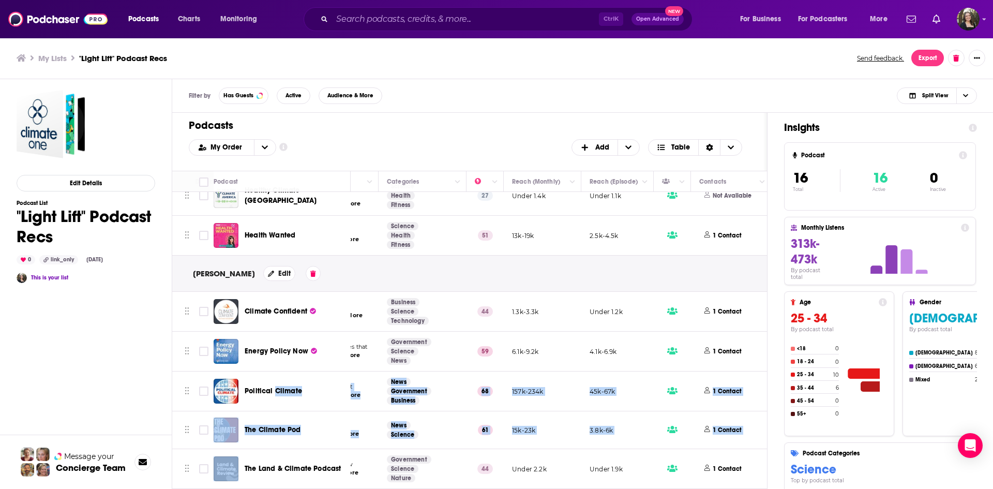
drag, startPoint x: 182, startPoint y: 465, endPoint x: 276, endPoint y: 365, distance: 137.6
click at [276, 365] on tbody "Natasha Vidangos Edit Climate One We’re living through a climate emergency; add…" at bounding box center [497, 113] width 977 height 749
click at [185, 377] on icon "Move" at bounding box center [187, 467] width 5 height 9
click at [191, 377] on td at bounding box center [182, 468] width 21 height 39
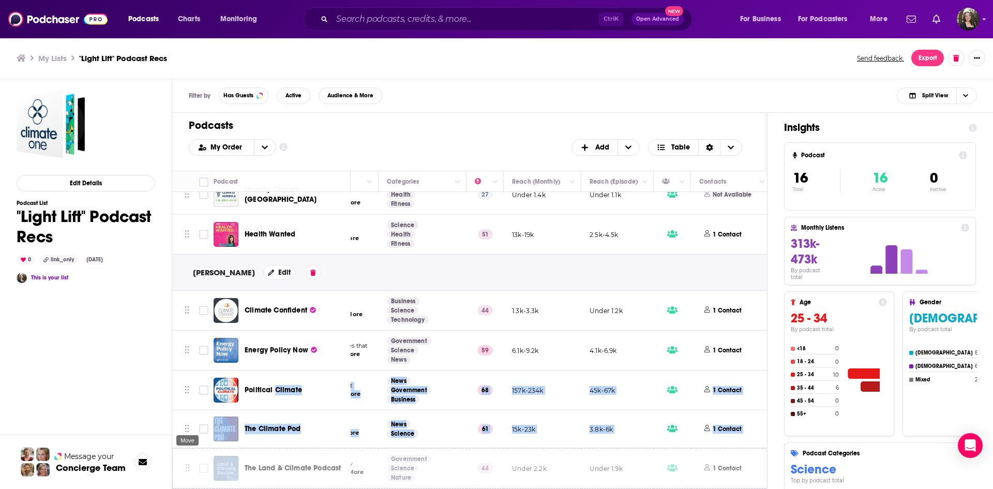
drag, startPoint x: 186, startPoint y: 463, endPoint x: 189, endPoint y: 452, distance: 11.3
click at [189, 377] on div "Move" at bounding box center [187, 443] width 24 height 19
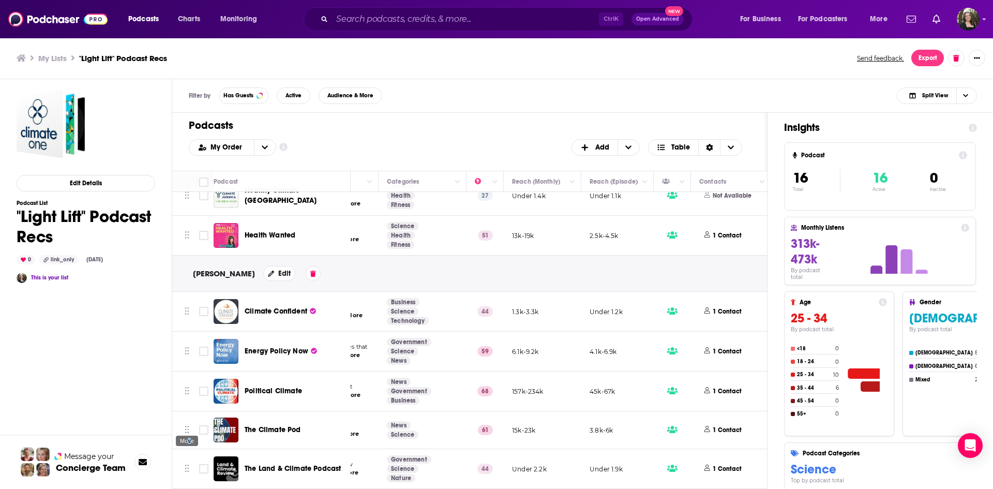
scroll to position [454, 163]
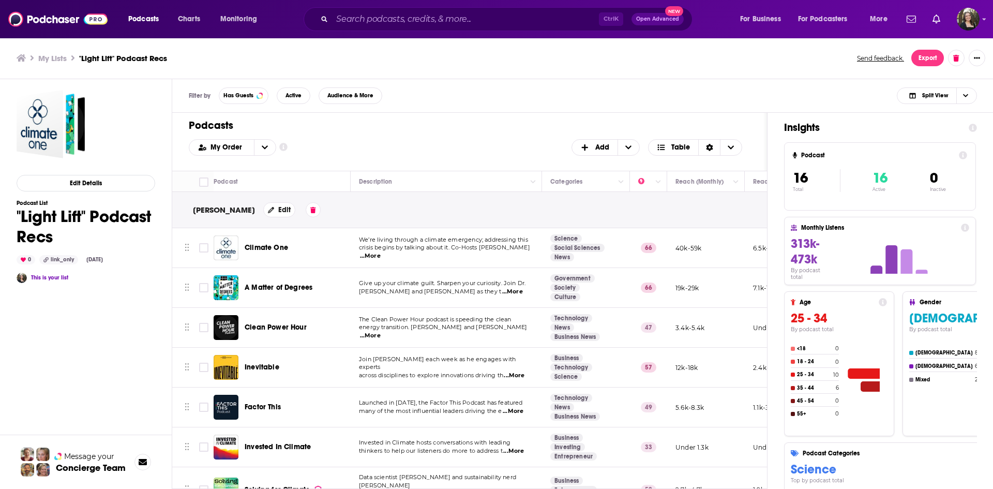
click at [457, 202] on div "Natasha Vidangos Edit" at bounding box center [660, 210] width 977 height 36
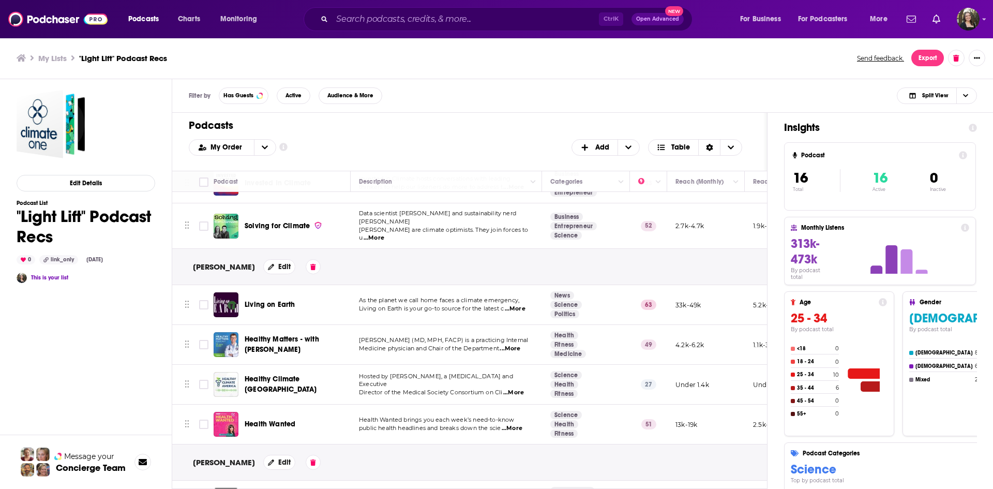
scroll to position [248, 0]
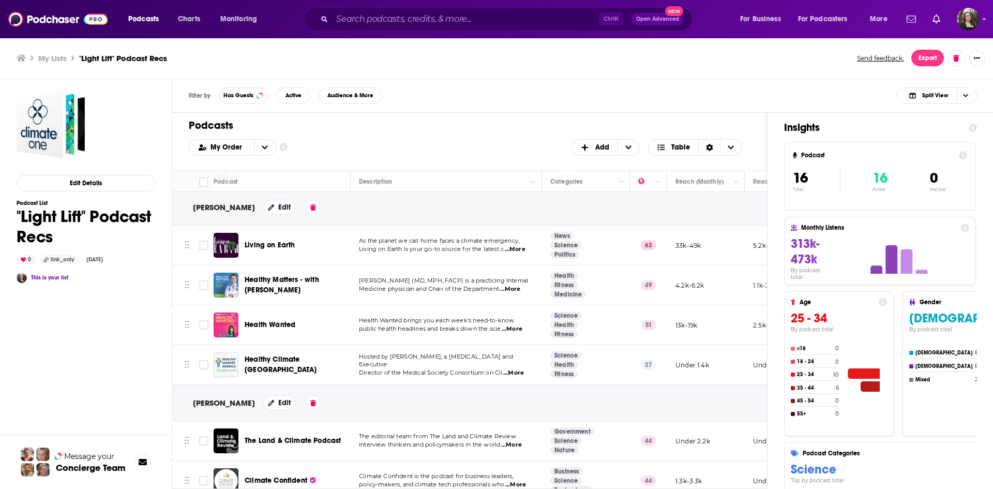
scroll to position [299, 0]
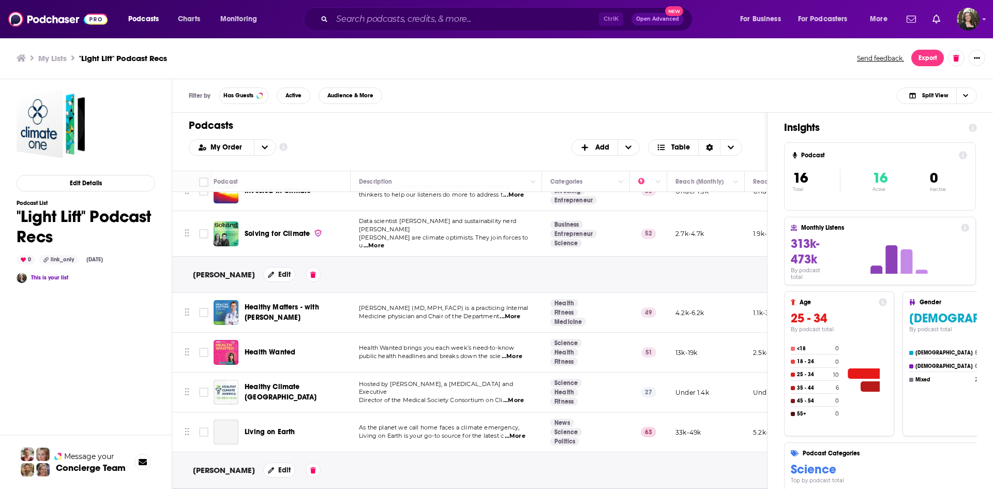
scroll to position [257, 0]
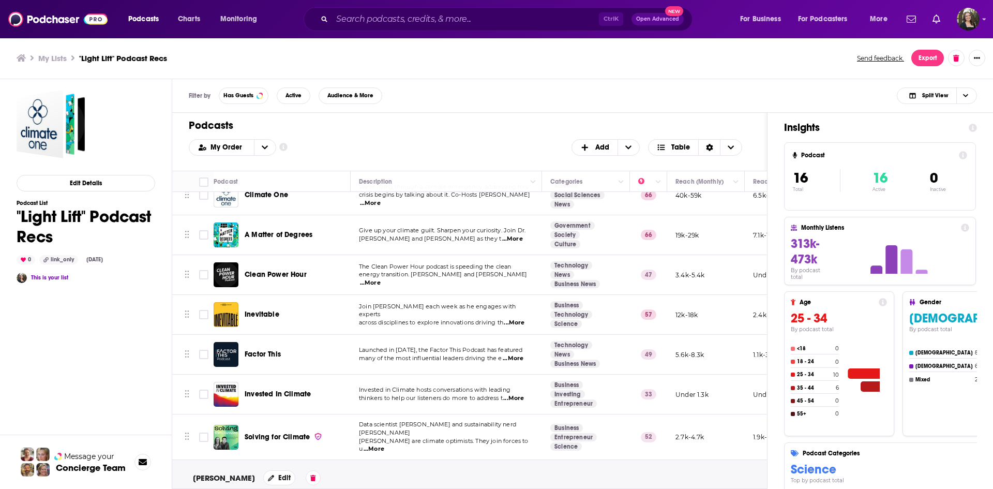
scroll to position [52, 0]
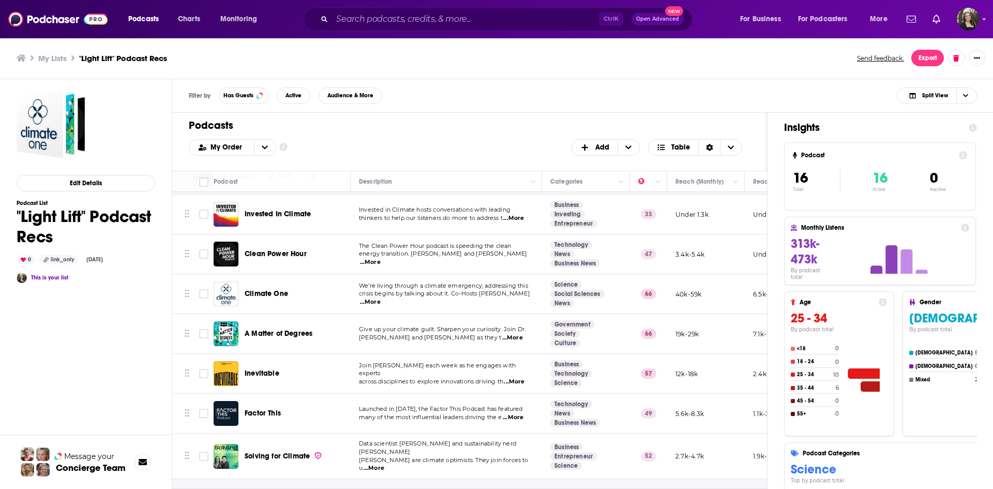
scroll to position [52, 0]
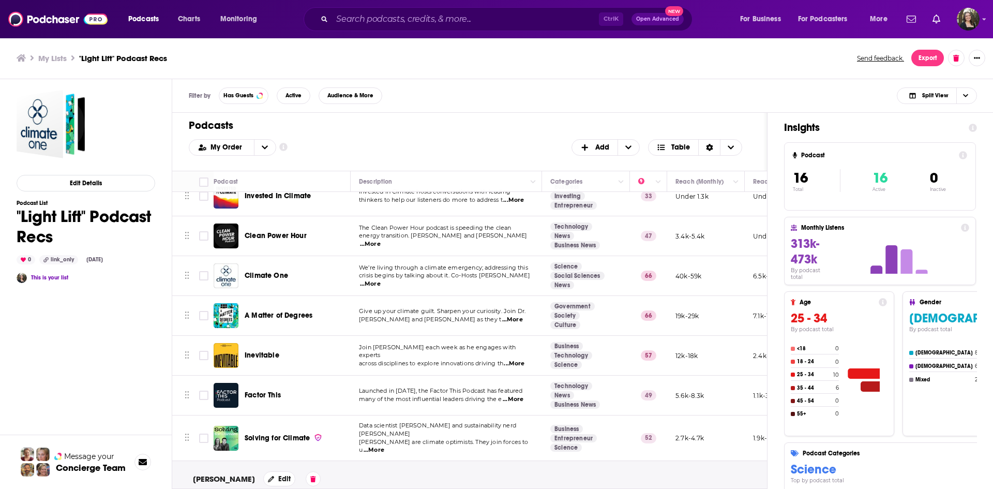
drag, startPoint x: 191, startPoint y: 394, endPoint x: 187, endPoint y: 402, distance: 9.5
click at [186, 402] on td at bounding box center [182, 395] width 21 height 40
click at [183, 398] on td at bounding box center [182, 395] width 21 height 40
click at [188, 394] on icon "Move" at bounding box center [187, 394] width 5 height 9
drag, startPoint x: 188, startPoint y: 394, endPoint x: 215, endPoint y: 281, distance: 117.0
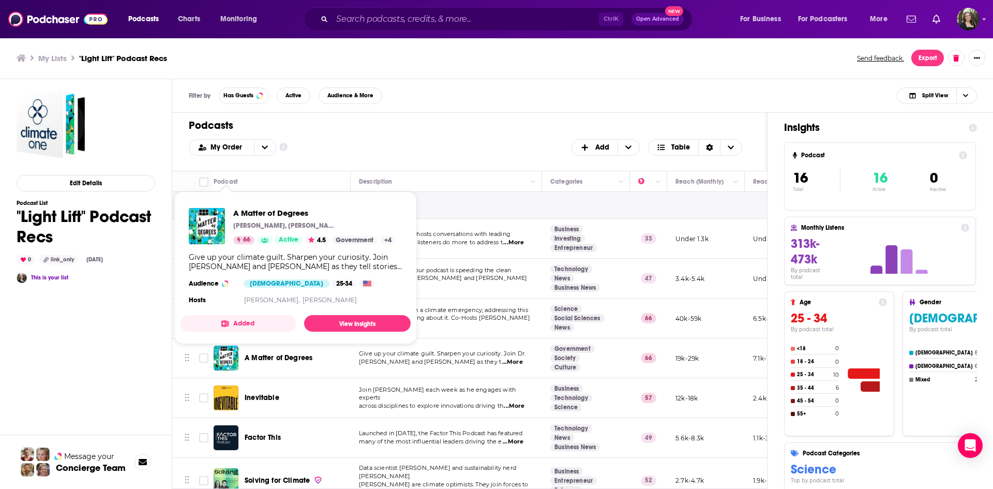
scroll to position [0, 0]
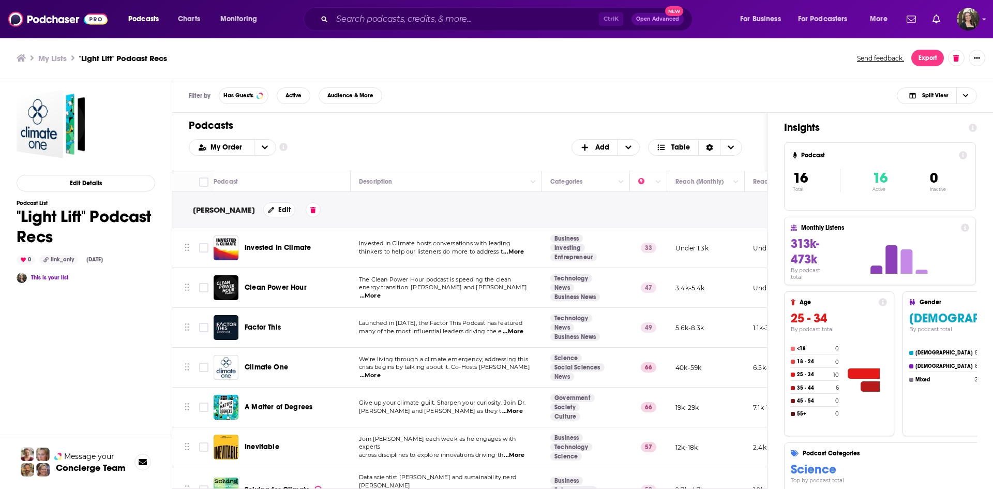
scroll to position [52, 0]
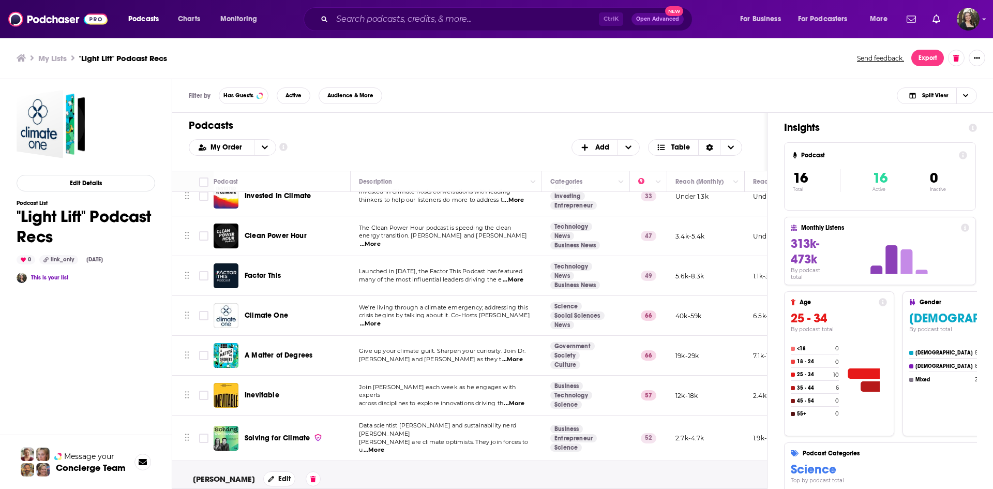
drag, startPoint x: 188, startPoint y: 444, endPoint x: 190, endPoint y: 433, distance: 11.1
click at [190, 433] on td at bounding box center [182, 437] width 21 height 45
drag, startPoint x: 190, startPoint y: 433, endPoint x: 180, endPoint y: 434, distance: 9.8
click at [181, 434] on td at bounding box center [182, 437] width 21 height 45
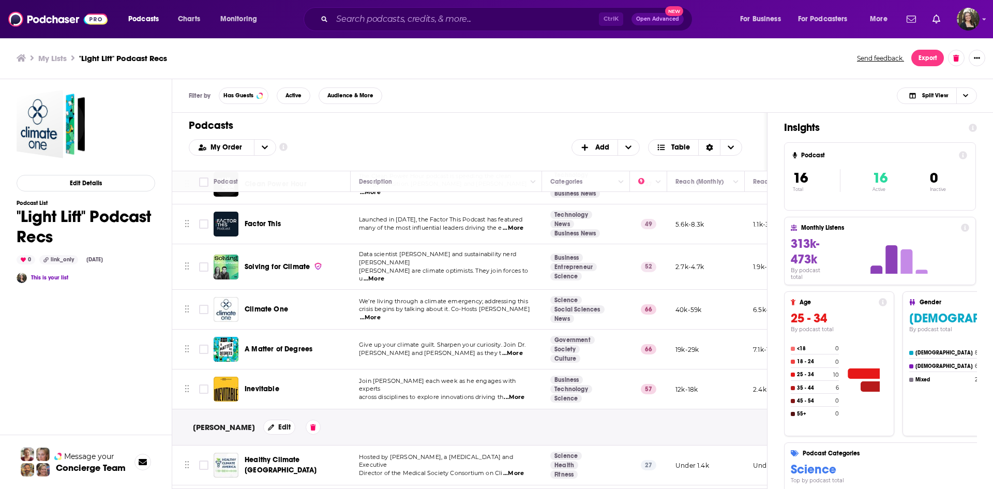
scroll to position [52, 0]
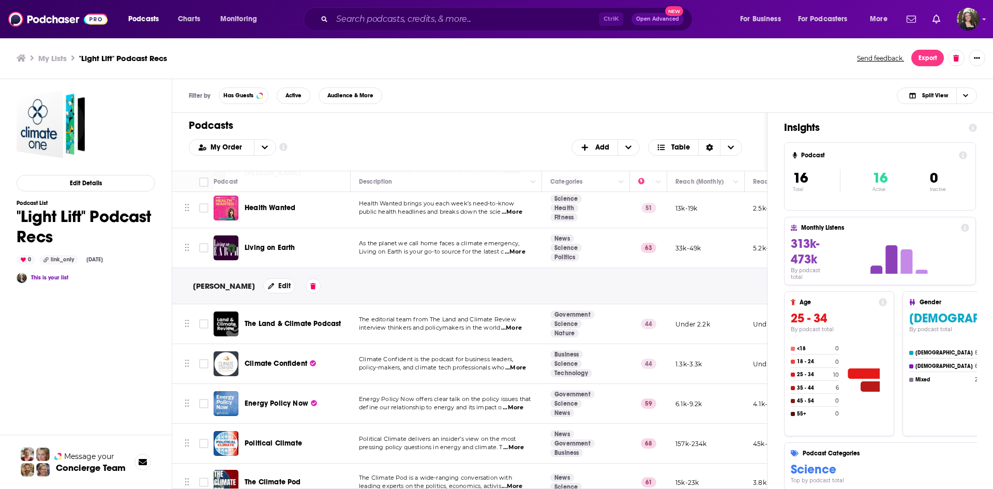
scroll to position [454, 0]
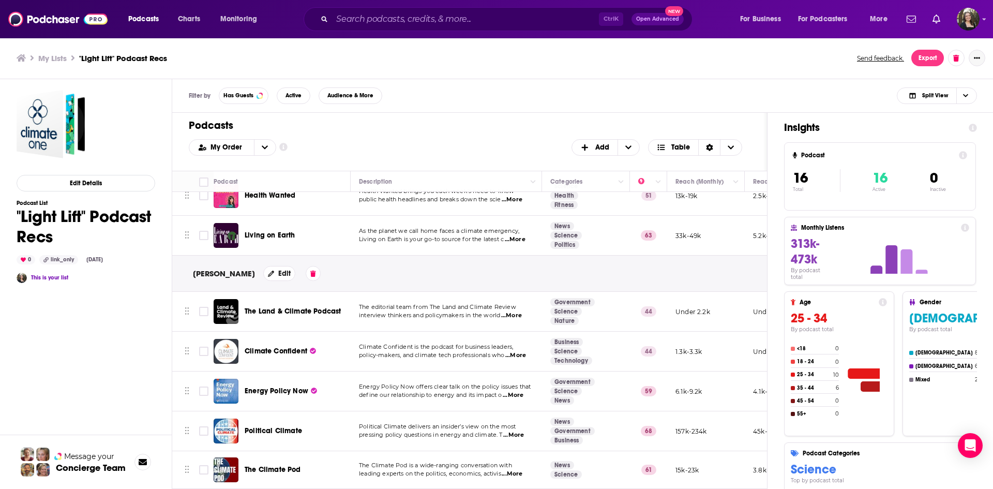
click at [978, 57] on icon "Show More Button" at bounding box center [977, 58] width 6 height 6
click at [950, 155] on button "Share" at bounding box center [941, 159] width 99 height 19
click at [978, 99] on icon "Show additional menu" at bounding box center [981, 99] width 6 height 8
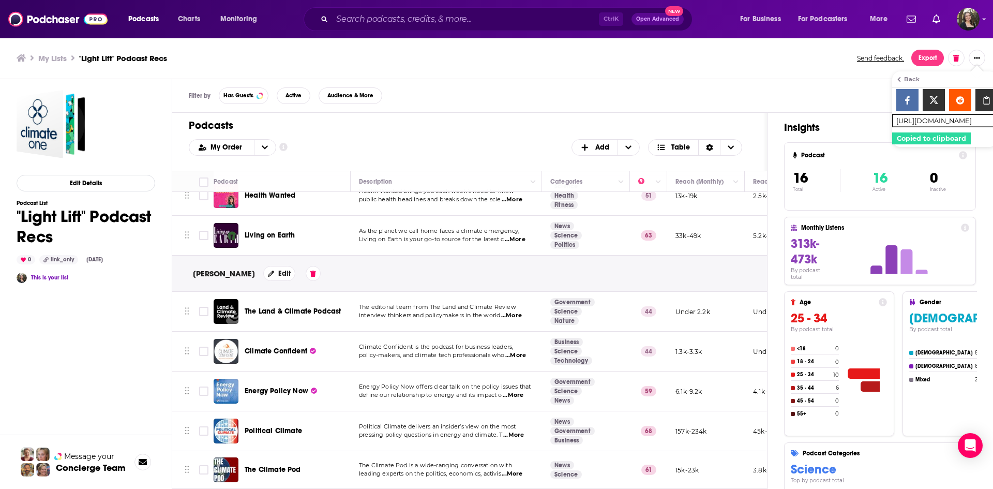
click at [975, 101] on icon "Show additional menu" at bounding box center [986, 100] width 22 height 8
click at [610, 64] on div "My Lists "Light Lift" Podcast Recs Send feedback. Export" at bounding box center [497, 58] width 960 height 17
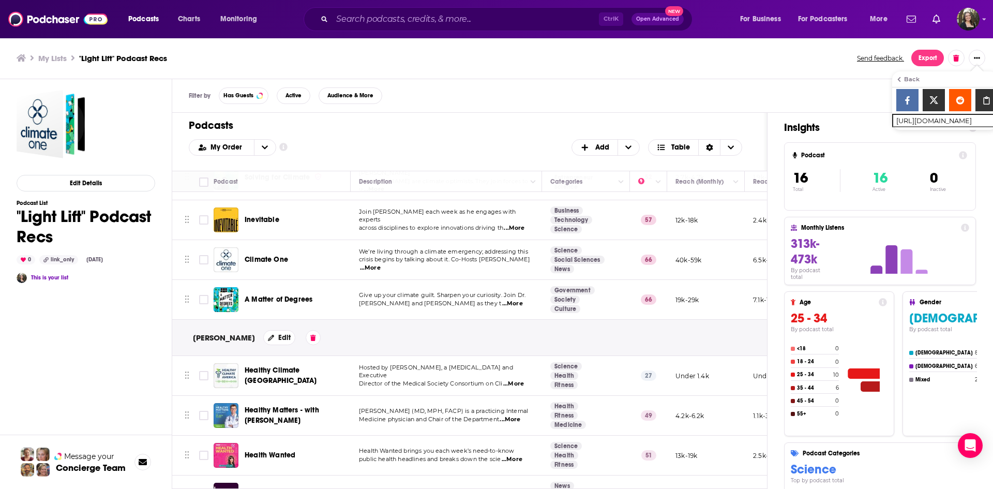
scroll to position [0, 0]
